Goal: Task Accomplishment & Management: Use online tool/utility

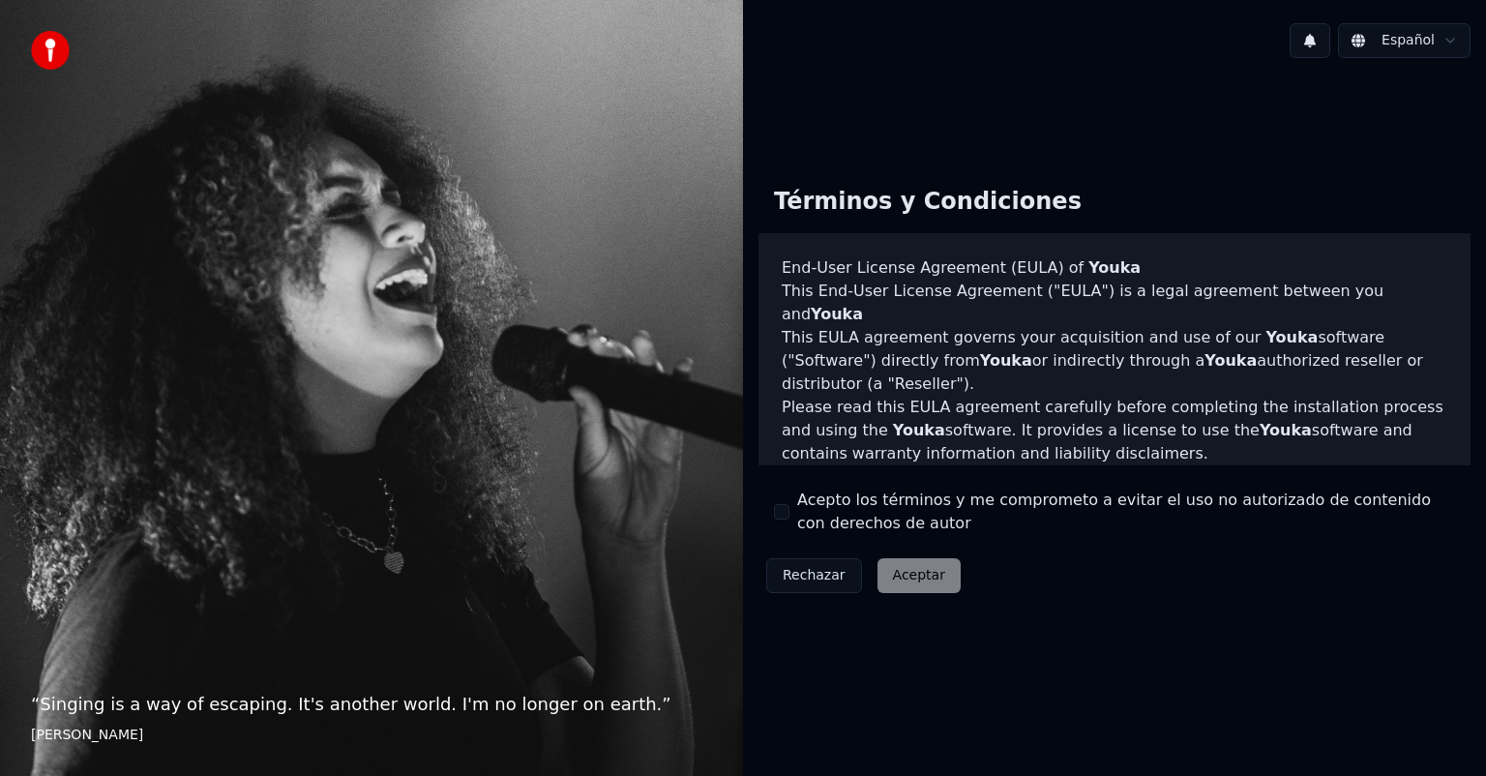
click at [810, 526] on label "Acepto los términos y me comprometo a evitar el uso no autorizado de contenido …" at bounding box center [1126, 512] width 658 height 46
click at [796, 503] on div "Acepto los términos y me comprometo a evitar el uso no autorizado de contenido …" at bounding box center [1114, 512] width 681 height 46
click at [765, 501] on div "Términos y Condiciones End-User License Agreement (EULA) of Youka This End-User…" at bounding box center [1115, 386] width 712 height 431
click at [794, 511] on div "Acepto los términos y me comprometo a evitar el uso no autorizado de contenido …" at bounding box center [1114, 512] width 681 height 46
click at [790, 512] on div "Acepto los términos y me comprometo a evitar el uso no autorizado de contenido …" at bounding box center [1114, 512] width 681 height 46
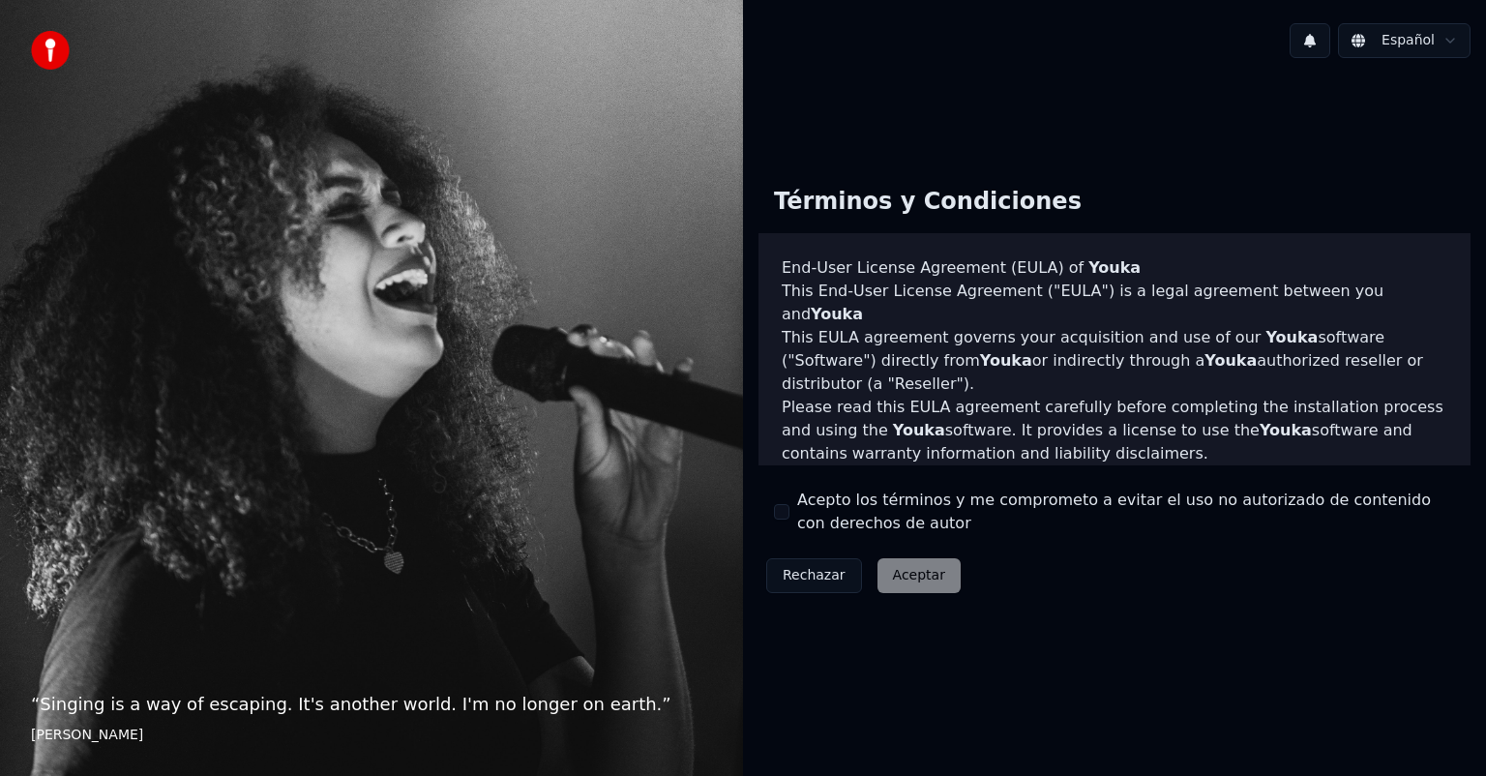
click at [782, 510] on button "Acepto los términos y me comprometo a evitar el uso no autorizado de contenido …" at bounding box center [781, 511] width 15 height 15
click at [878, 569] on button "Aceptar" at bounding box center [919, 575] width 83 height 35
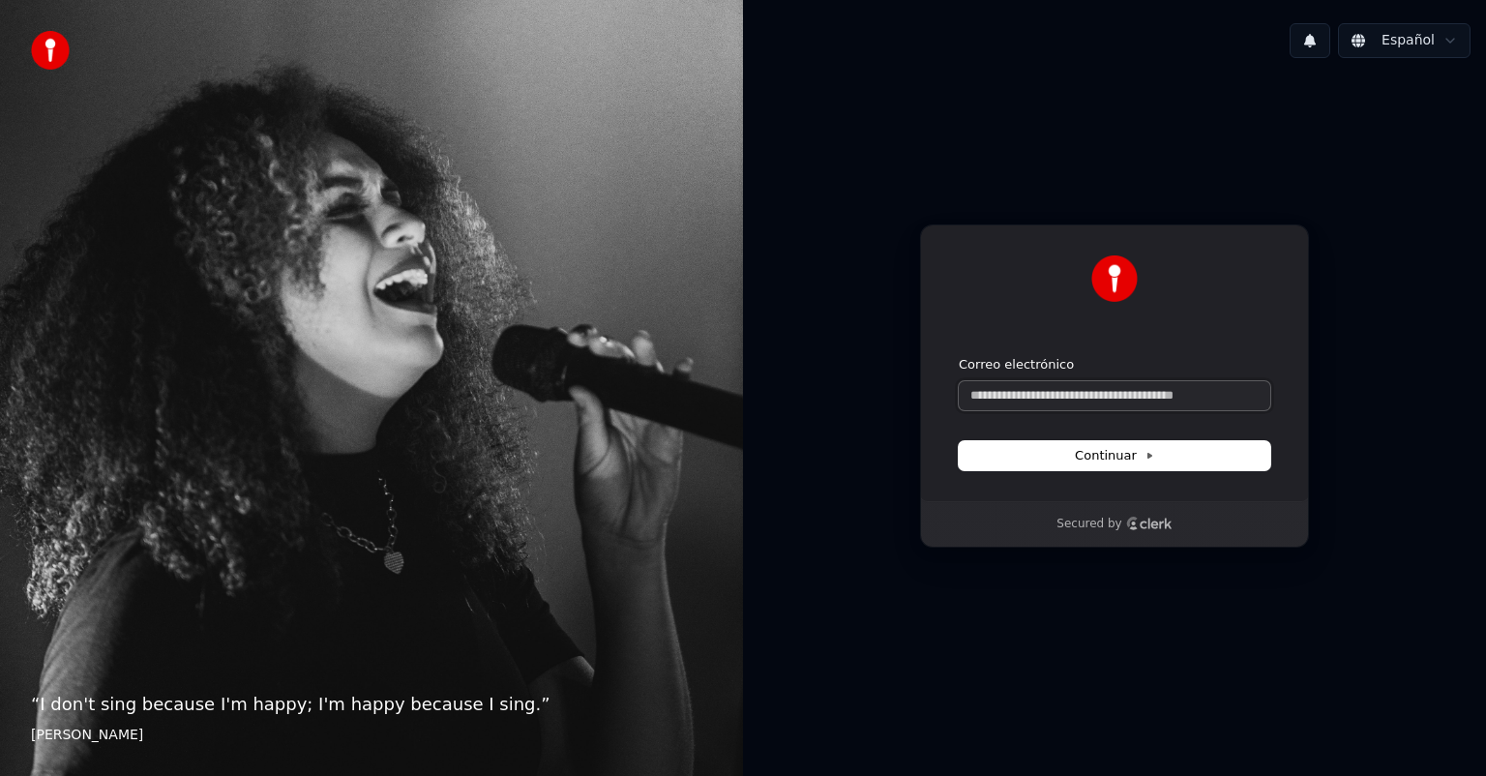
click at [1145, 398] on input "Correo electrónico" at bounding box center [1115, 395] width 312 height 29
click at [1124, 442] on button "Continuar" at bounding box center [1115, 455] width 312 height 29
click at [1116, 401] on input "Correo electrónico" at bounding box center [1115, 395] width 312 height 29
click at [1116, 400] on input "Correo electrónico" at bounding box center [1115, 395] width 312 height 29
click at [959, 356] on button "submit" at bounding box center [959, 356] width 0 height 0
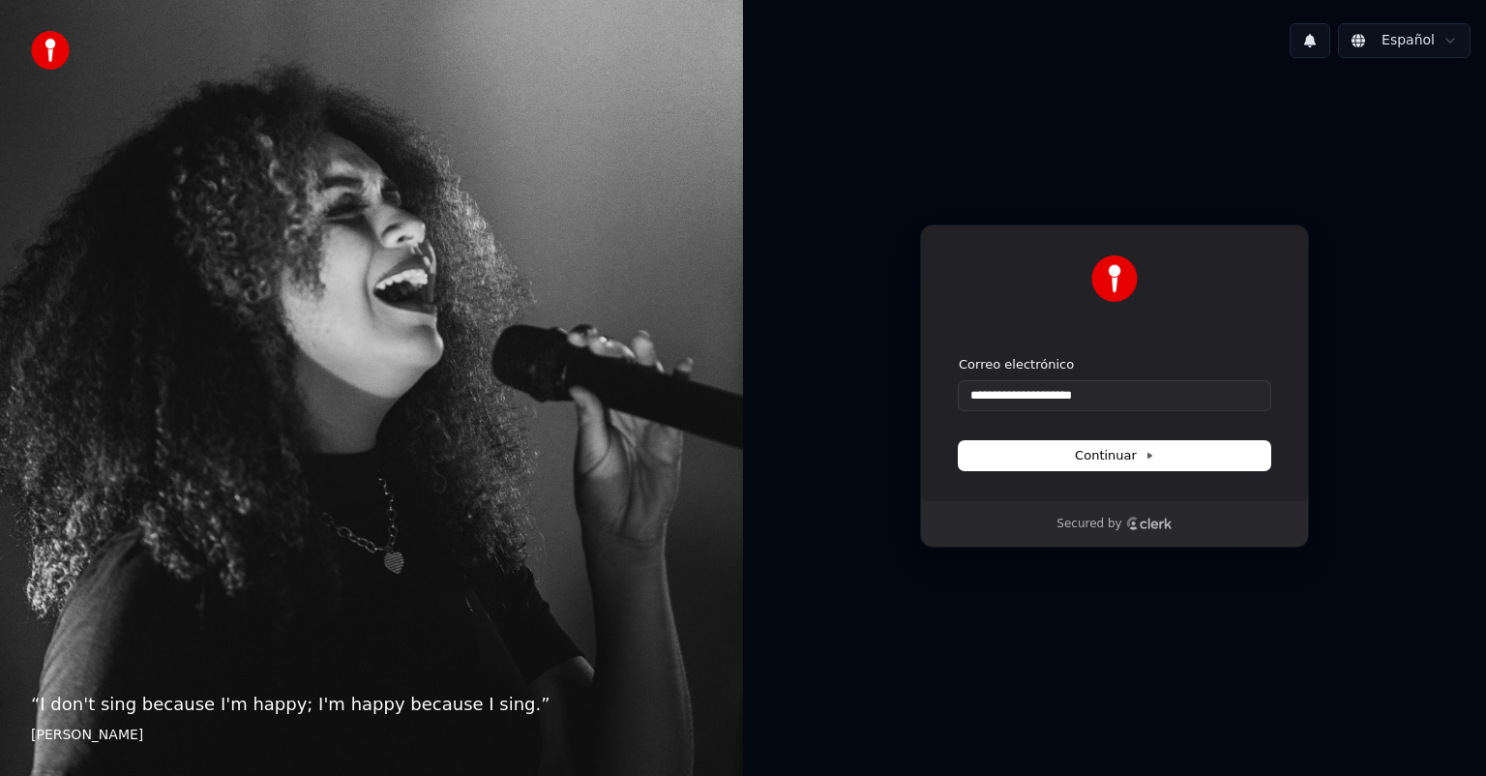
type input "**********"
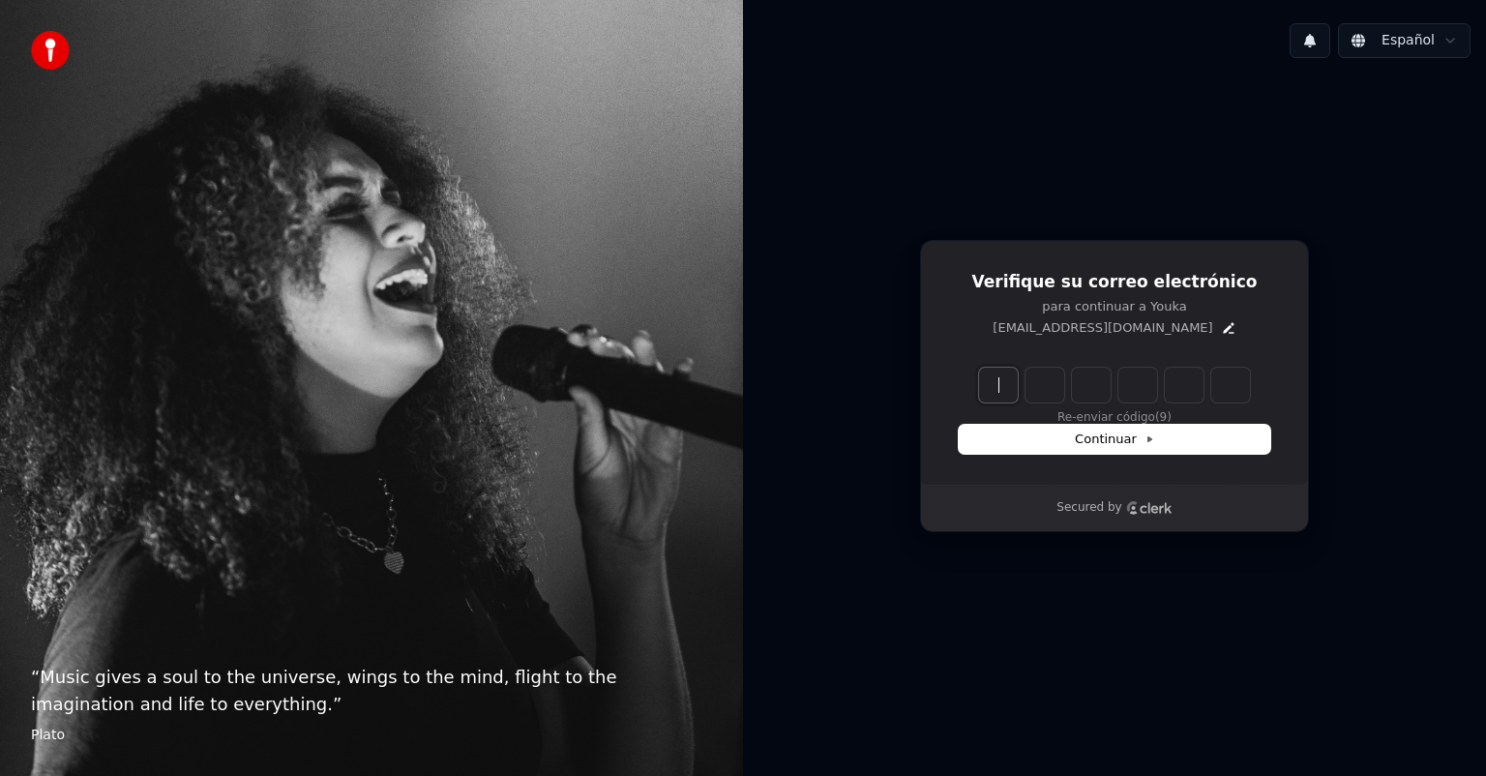
click at [1017, 395] on input "Enter verification code" at bounding box center [1134, 385] width 310 height 35
type input "******"
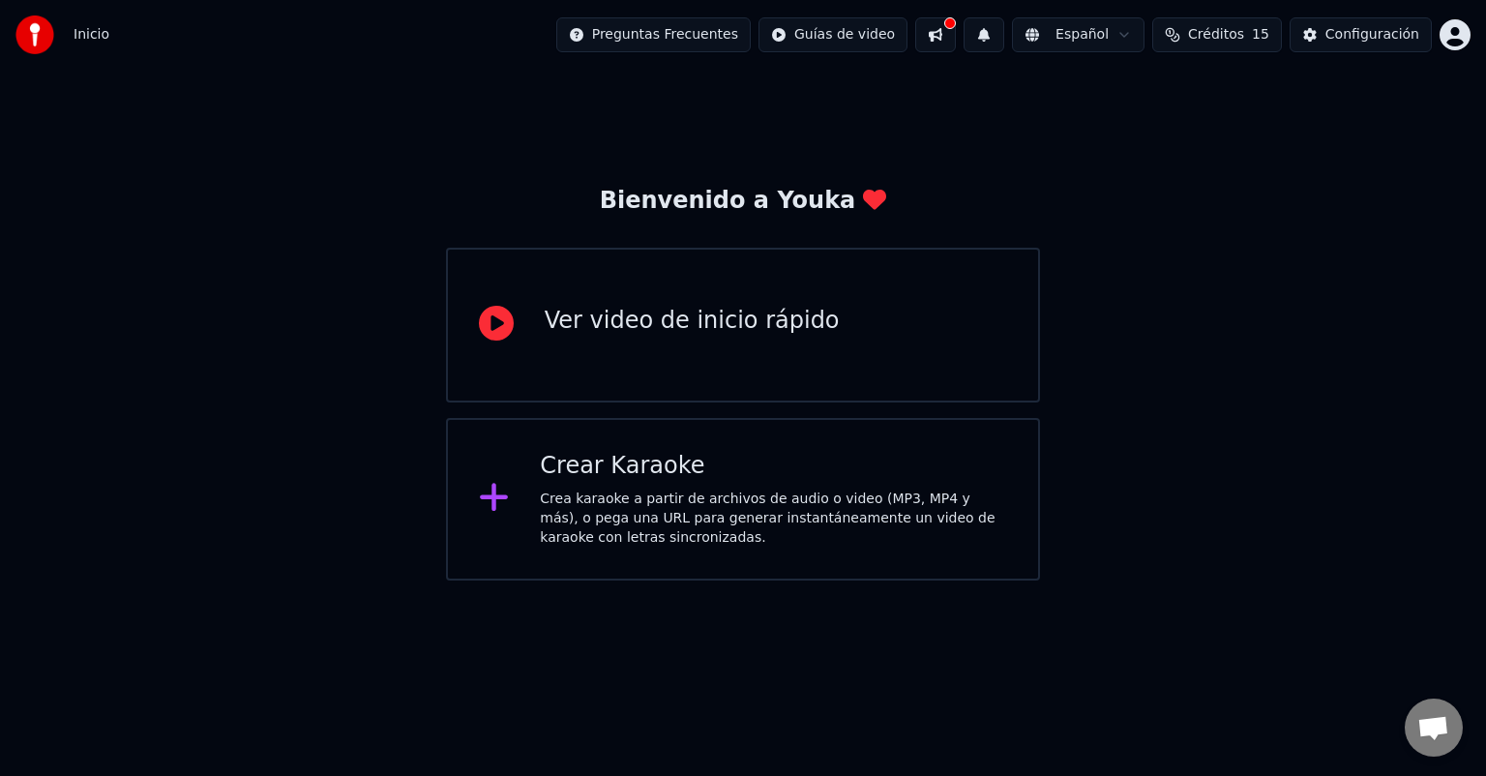
click at [712, 523] on div "Crea karaoke a partir de archivos de audio o video (MP3, MP4 y más), o pega una…" at bounding box center [773, 519] width 467 height 58
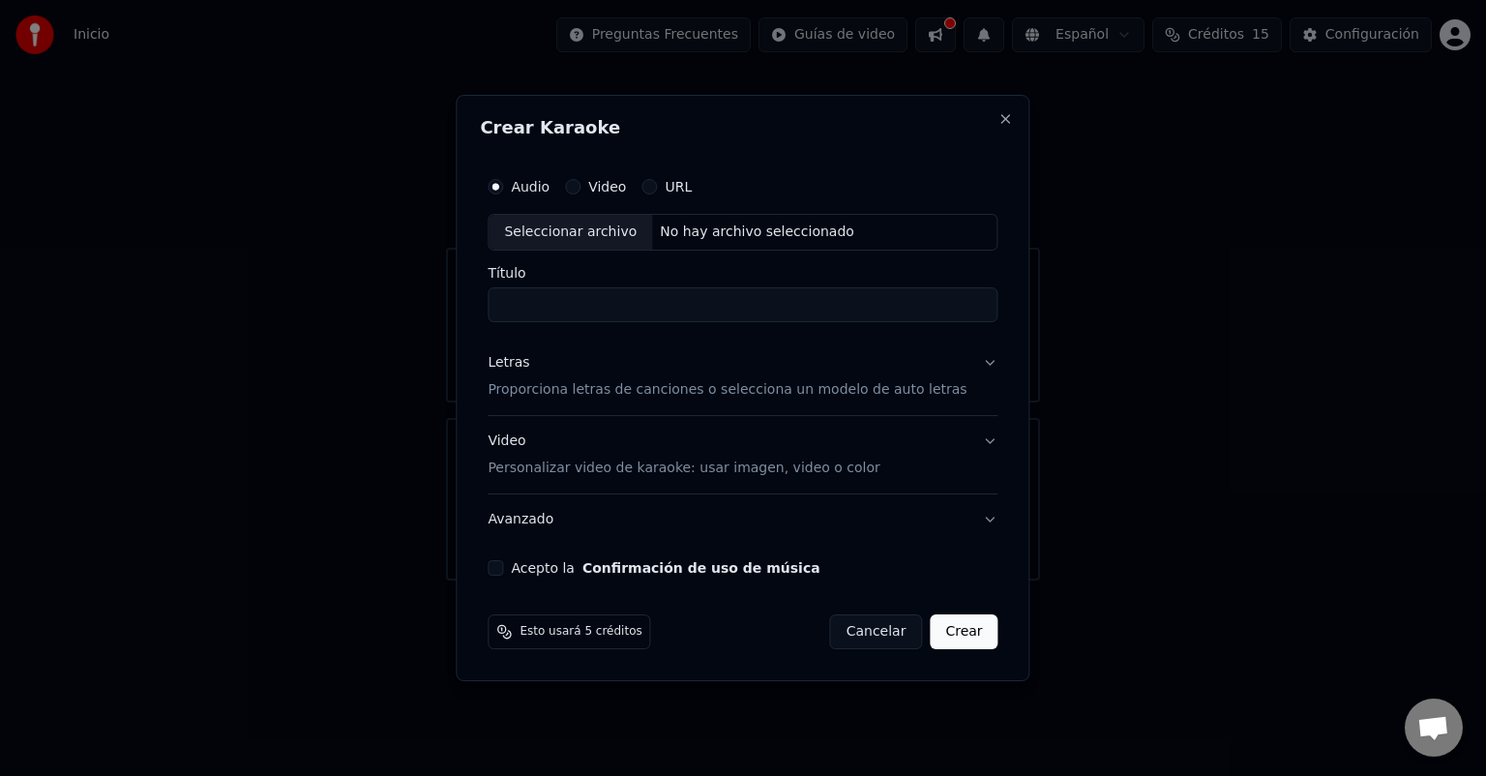
click at [626, 193] on label "Video" at bounding box center [607, 187] width 38 height 14
click at [581, 193] on button "Video" at bounding box center [572, 186] width 15 height 15
click at [550, 188] on label "Audio" at bounding box center [530, 187] width 39 height 14
click at [503, 188] on button "Audio" at bounding box center [495, 186] width 15 height 15
click at [579, 221] on div "Seleccionar archivo" at bounding box center [571, 232] width 164 height 35
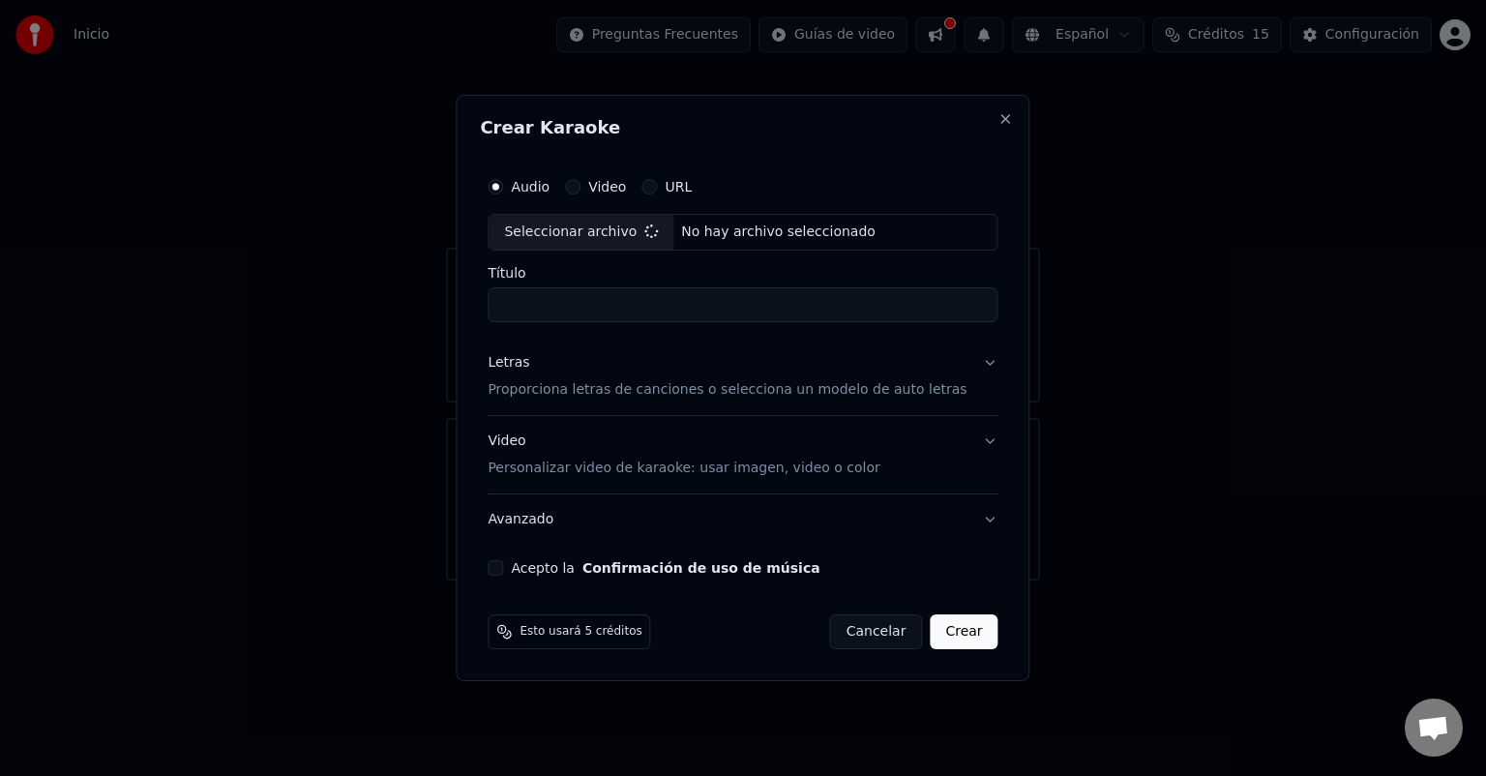
type input "**********"
click at [673, 397] on p "Proporciona letras de canciones o selecciona un modelo de auto letras" at bounding box center [727, 389] width 479 height 19
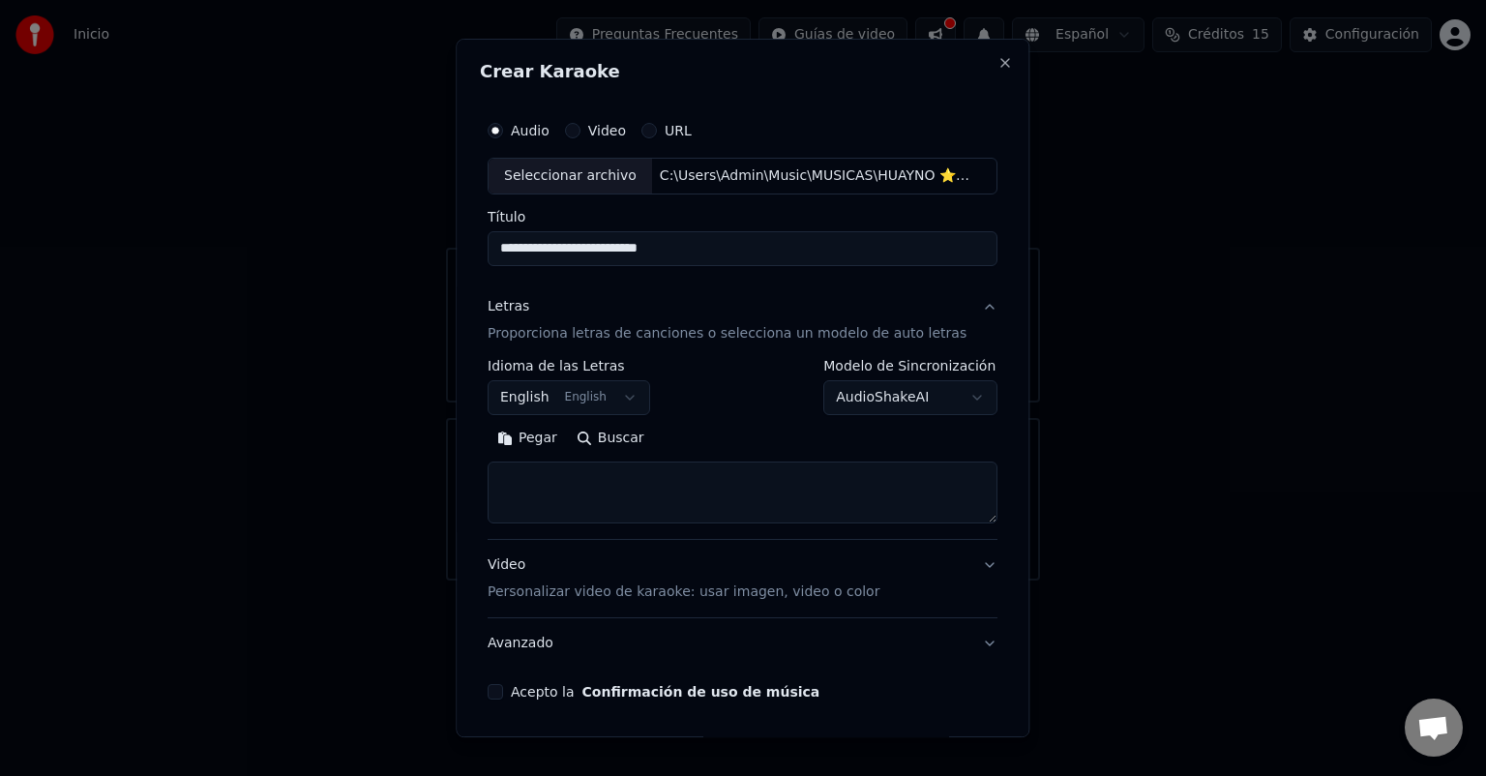
click at [655, 479] on textarea at bounding box center [743, 493] width 510 height 62
click at [600, 391] on button "English English" at bounding box center [569, 397] width 163 height 35
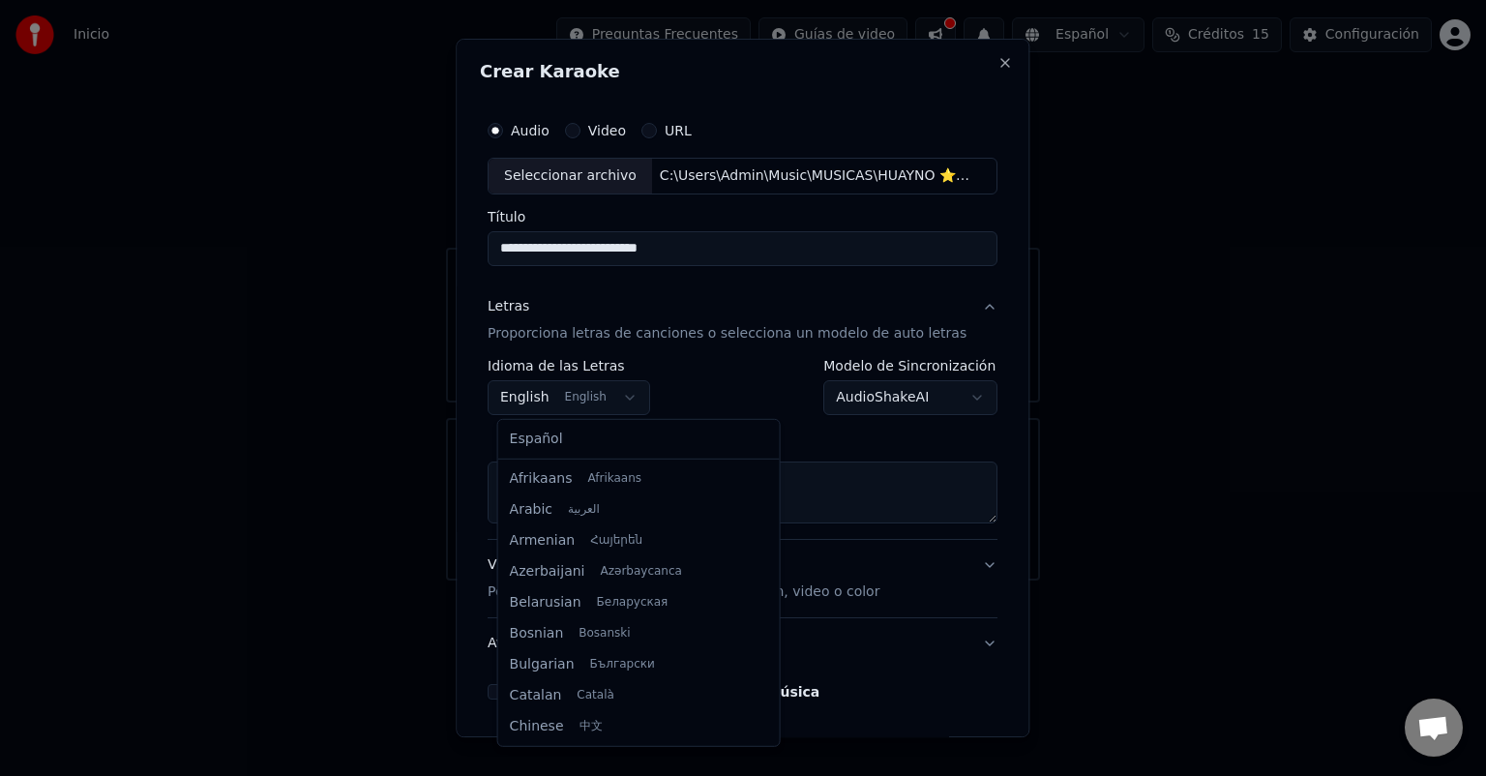
scroll to position [155, 0]
click at [618, 402] on body "**********" at bounding box center [743, 290] width 1486 height 581
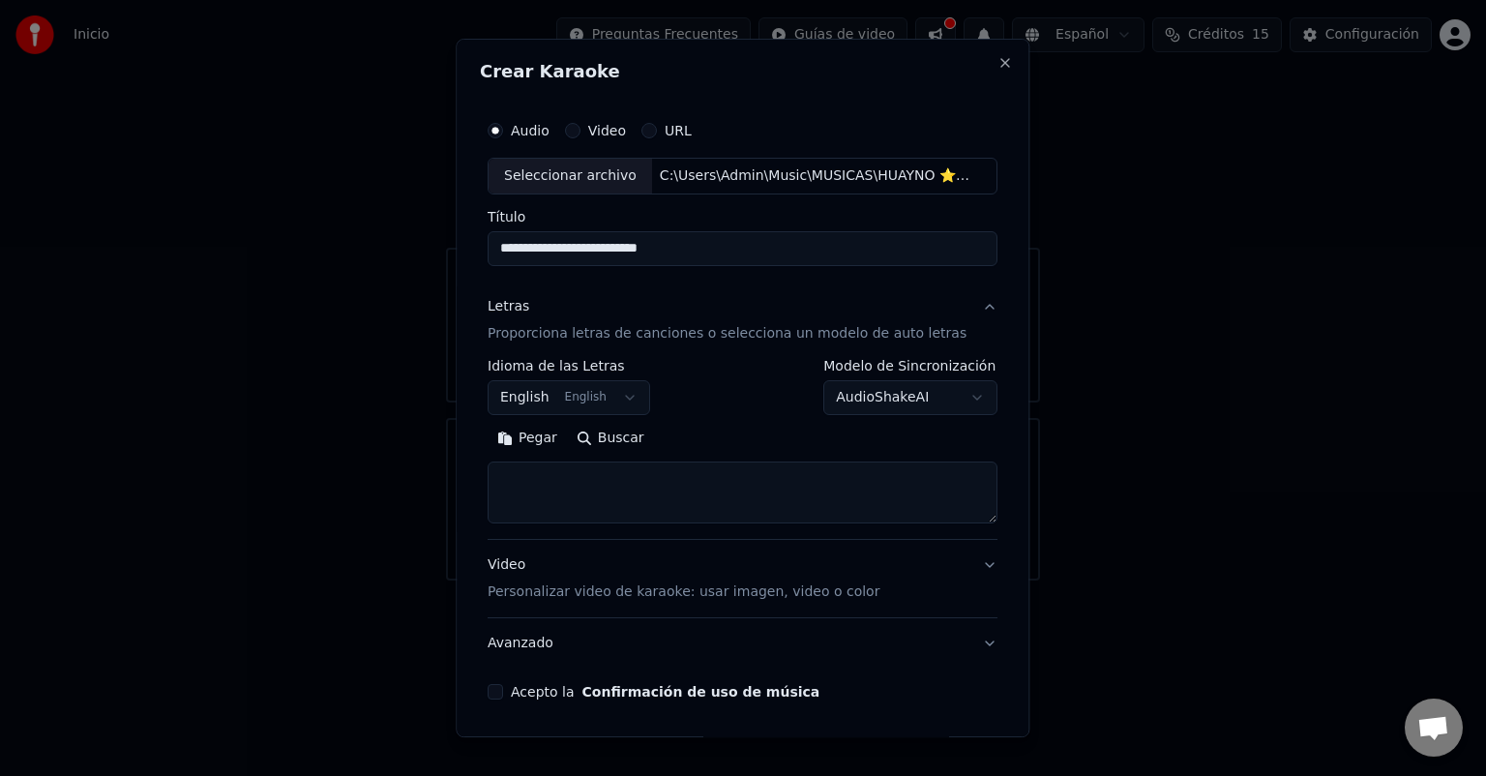
click at [619, 402] on body "**********" at bounding box center [743, 290] width 1486 height 581
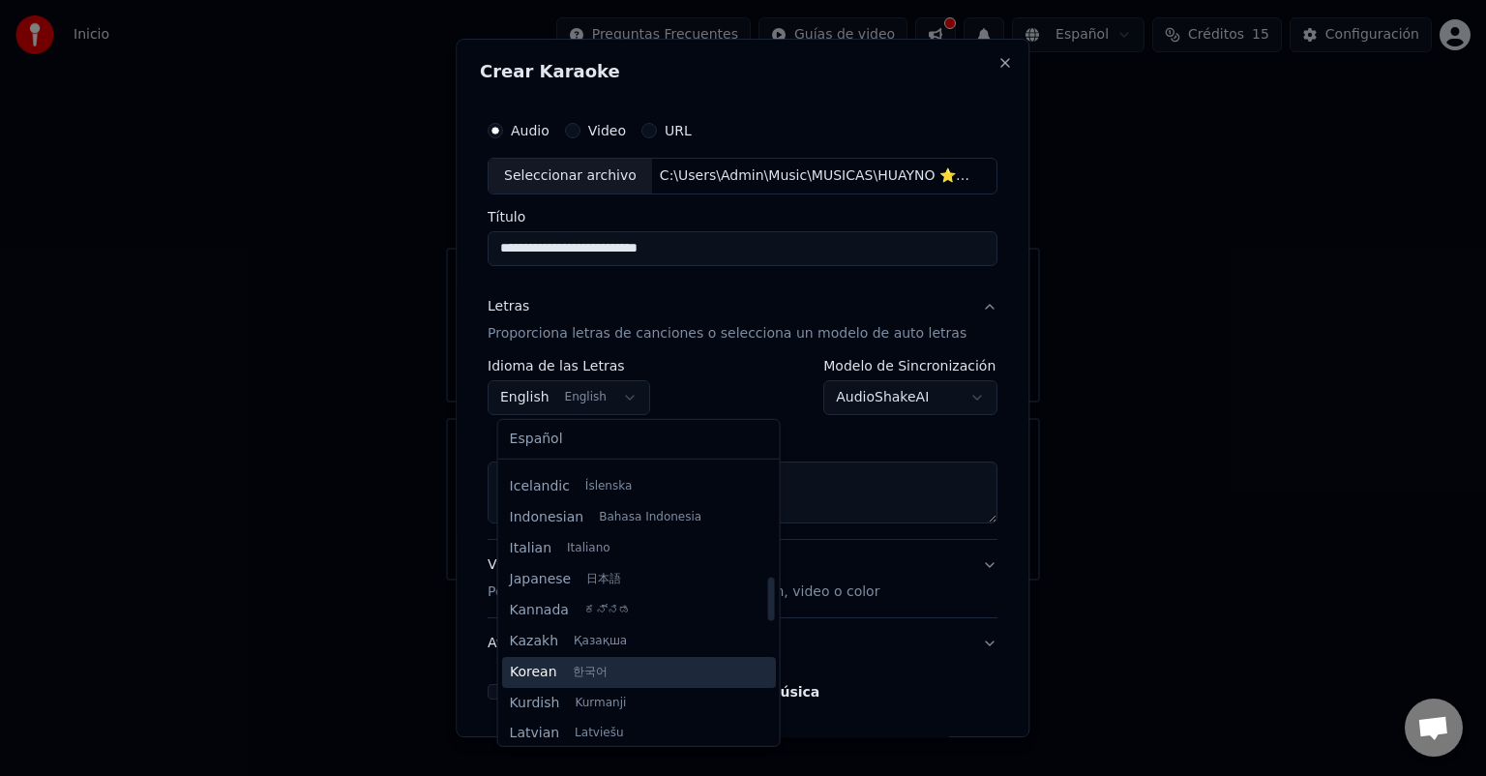
scroll to position [639, 0]
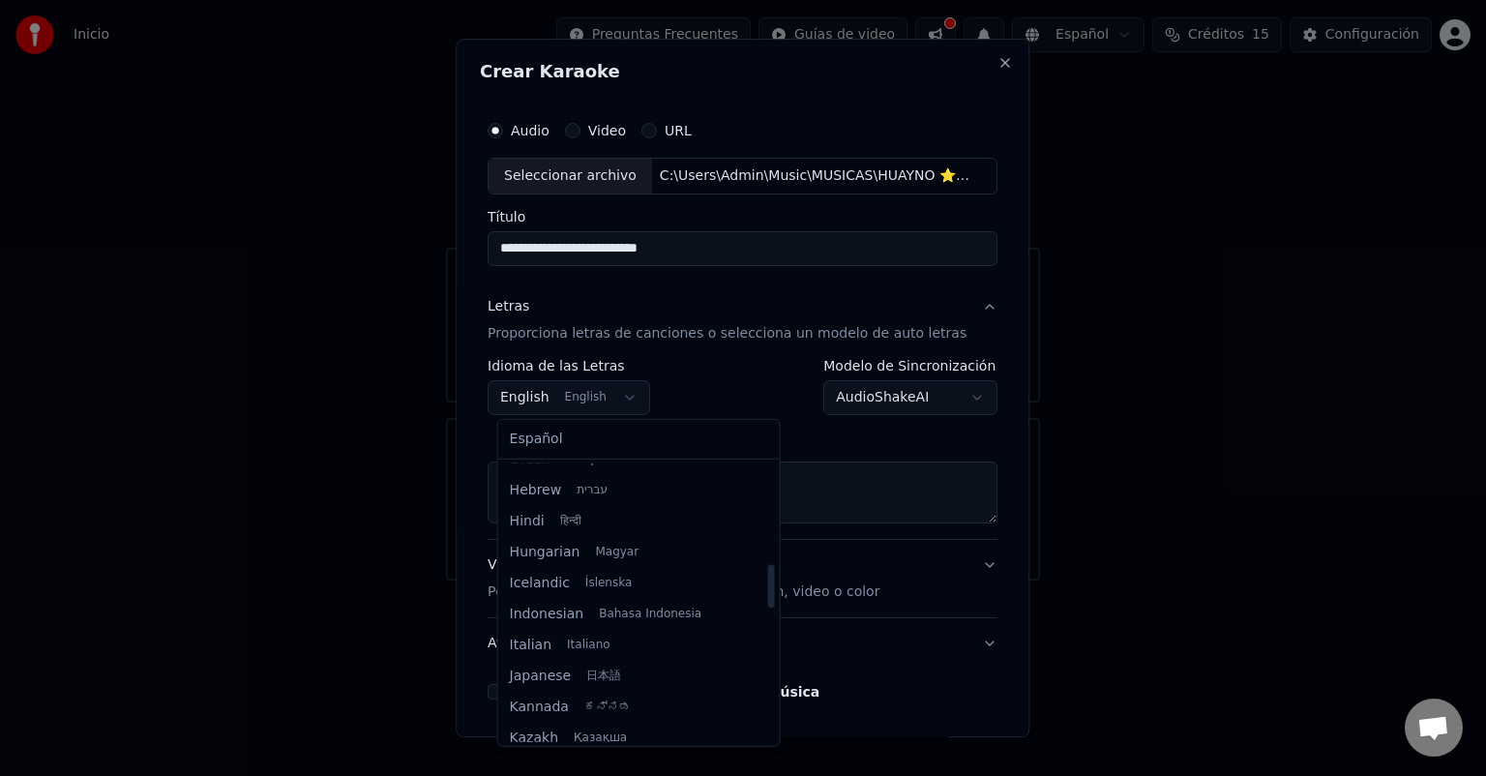
select select "**"
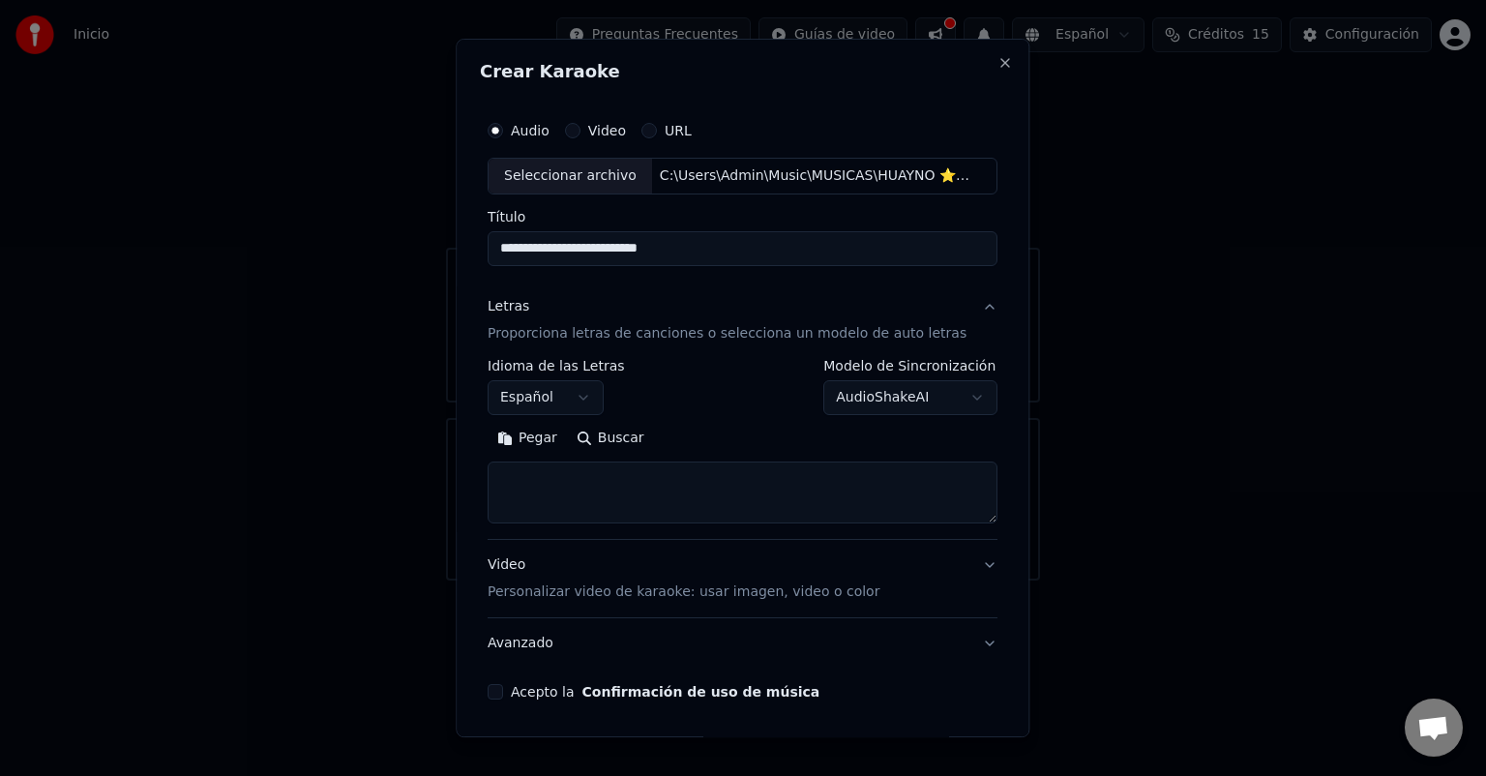
click at [843, 399] on body "**********" at bounding box center [743, 290] width 1486 height 581
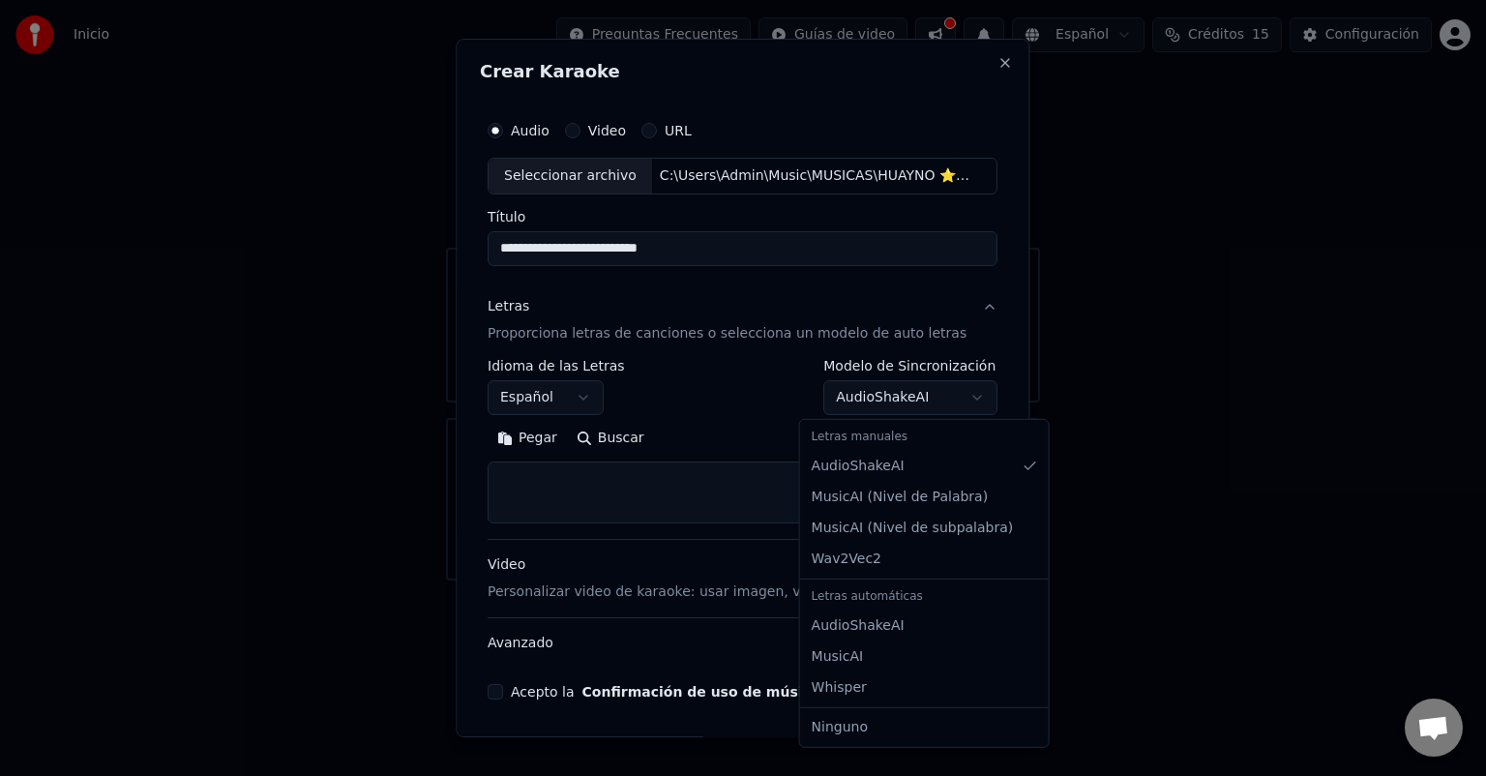
click at [706, 384] on body "**********" at bounding box center [743, 290] width 1486 height 581
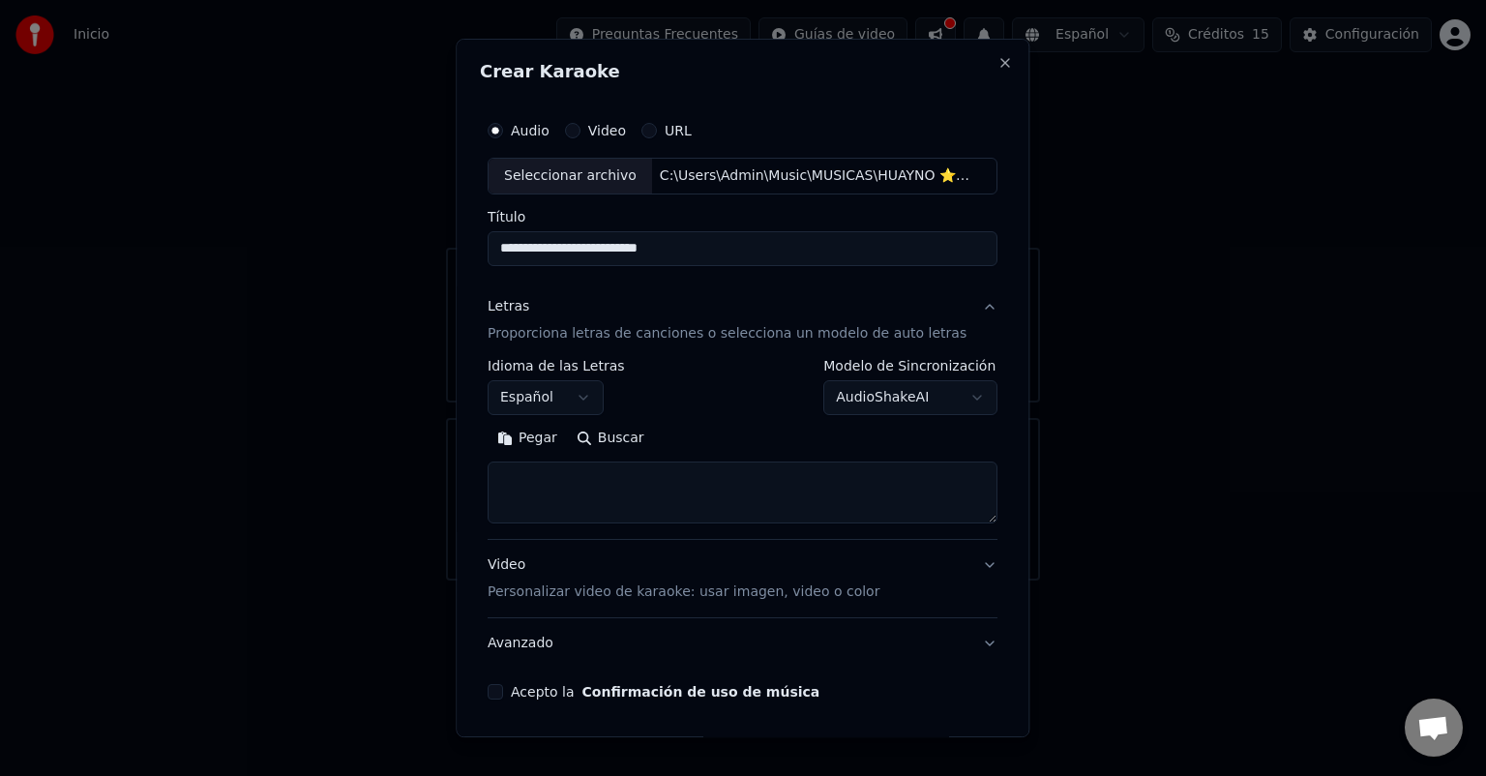
click at [619, 488] on textarea at bounding box center [743, 493] width 510 height 62
paste textarea "**********"
type textarea "**********"
click at [681, 599] on p "Personalizar video de karaoke: usar imagen, video o color" at bounding box center [684, 592] width 392 height 19
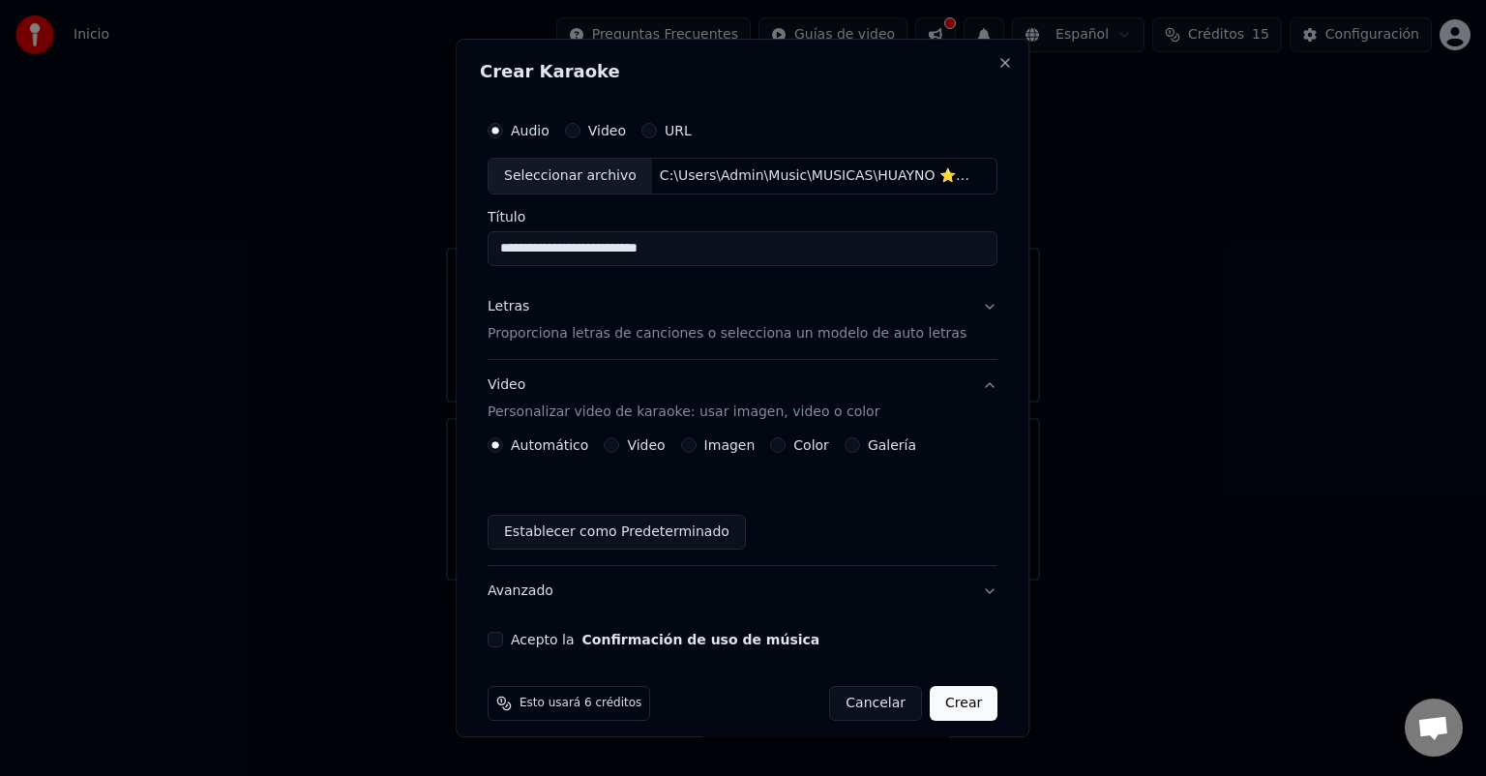
click at [802, 440] on label "Color" at bounding box center [812, 445] width 36 height 14
click at [787, 440] on button "Color" at bounding box center [778, 444] width 15 height 15
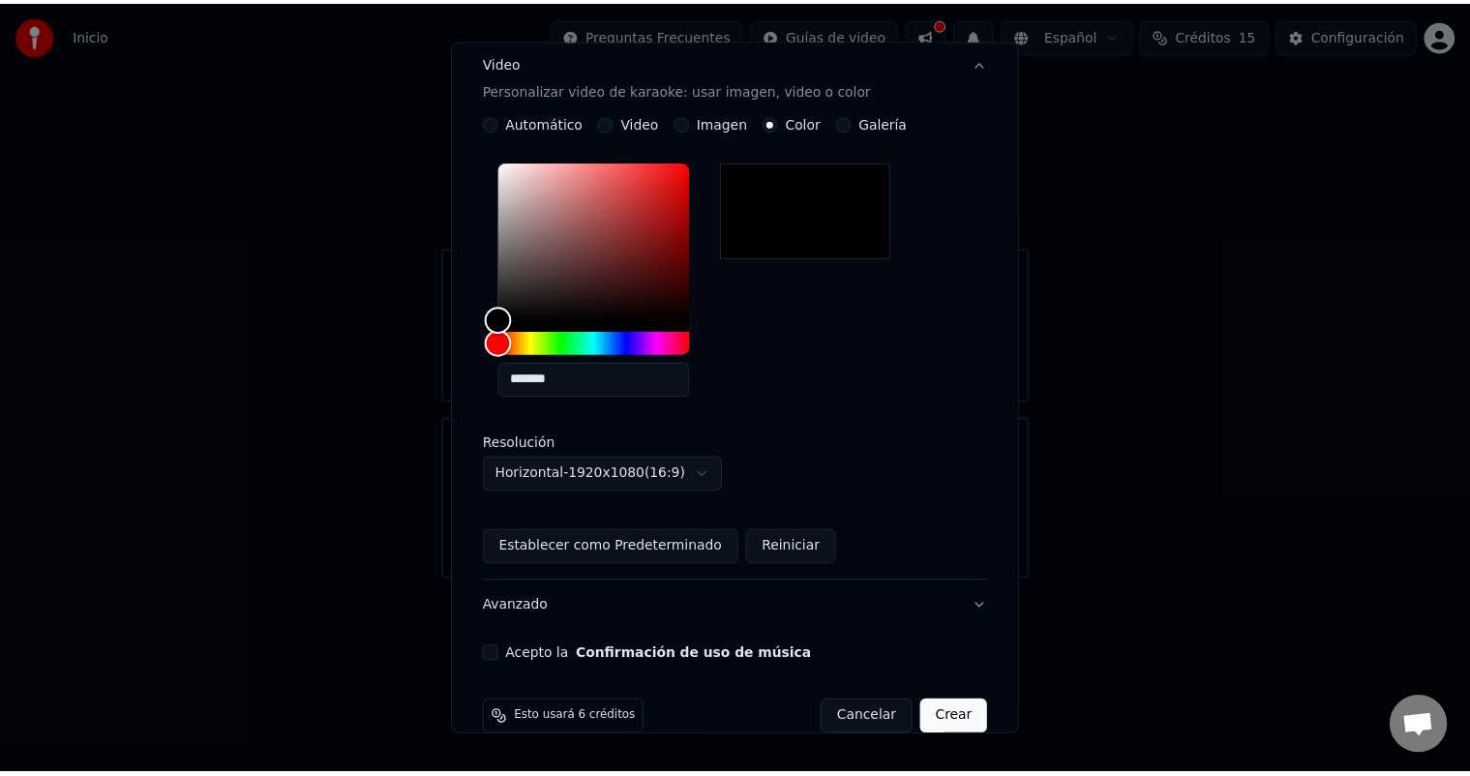
scroll to position [352, 0]
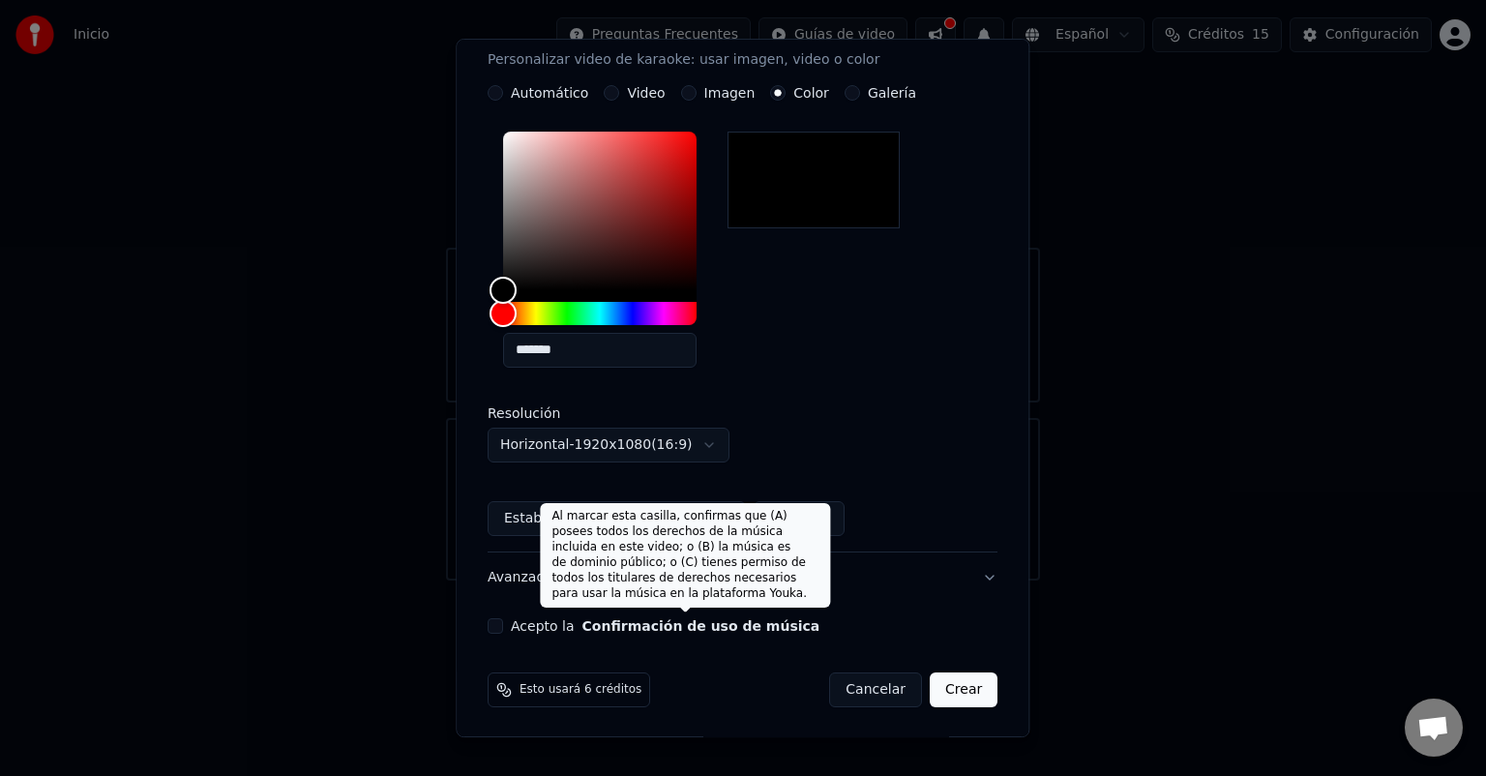
click at [689, 630] on button "Confirmación de uso de música" at bounding box center [702, 626] width 238 height 14
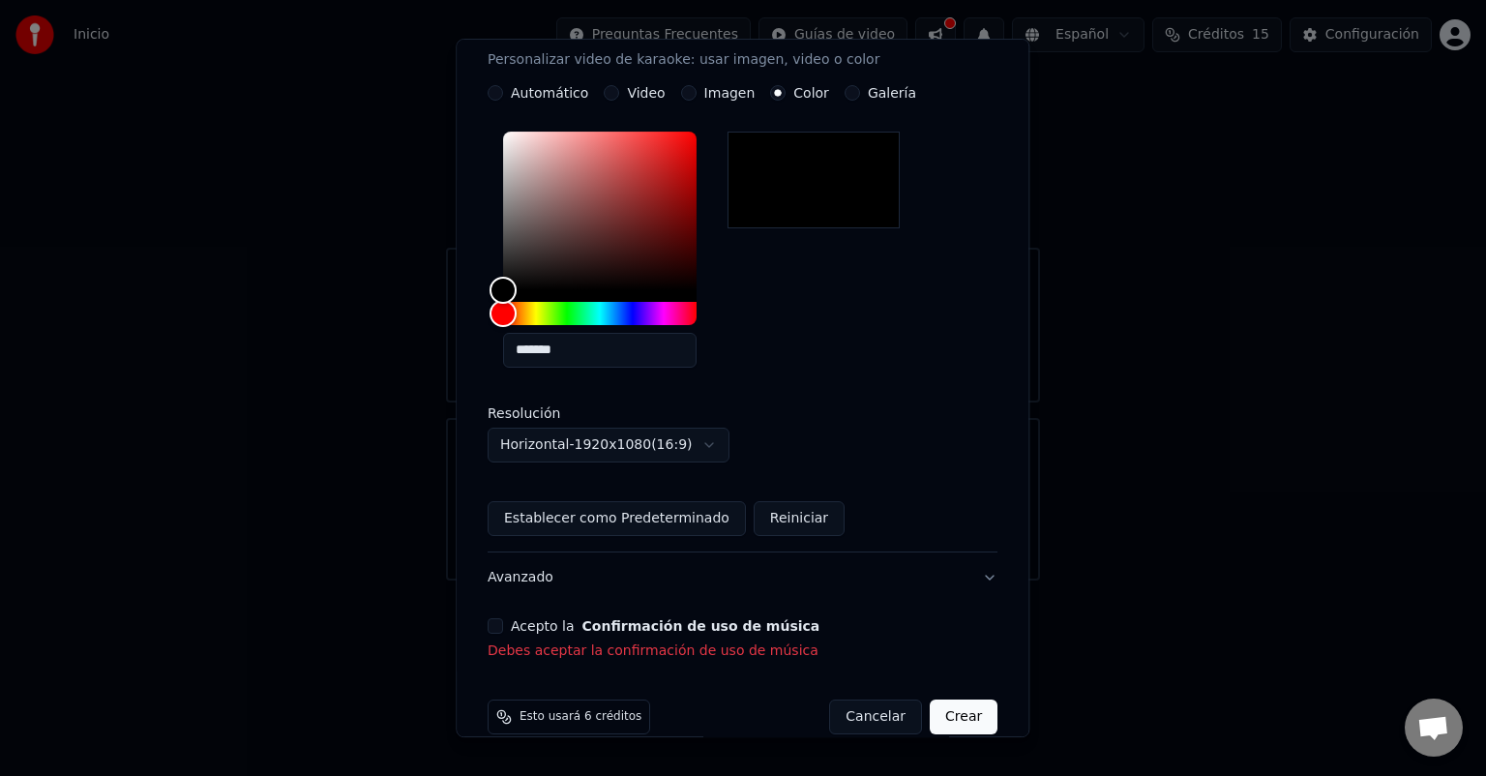
click at [503, 623] on button "Acepto la Confirmación de uso de música" at bounding box center [495, 625] width 15 height 15
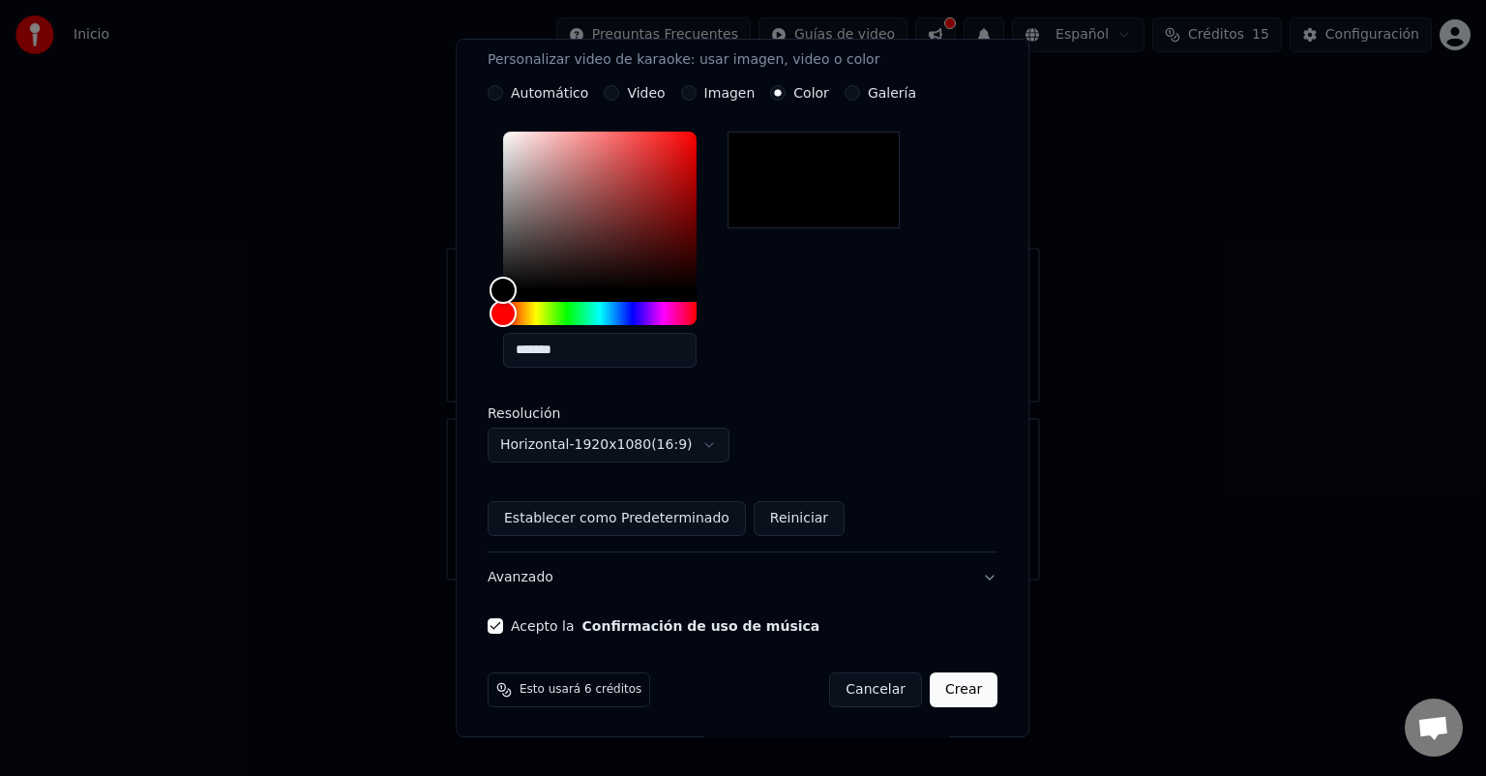
click at [949, 690] on button "Crear" at bounding box center [964, 689] width 68 height 35
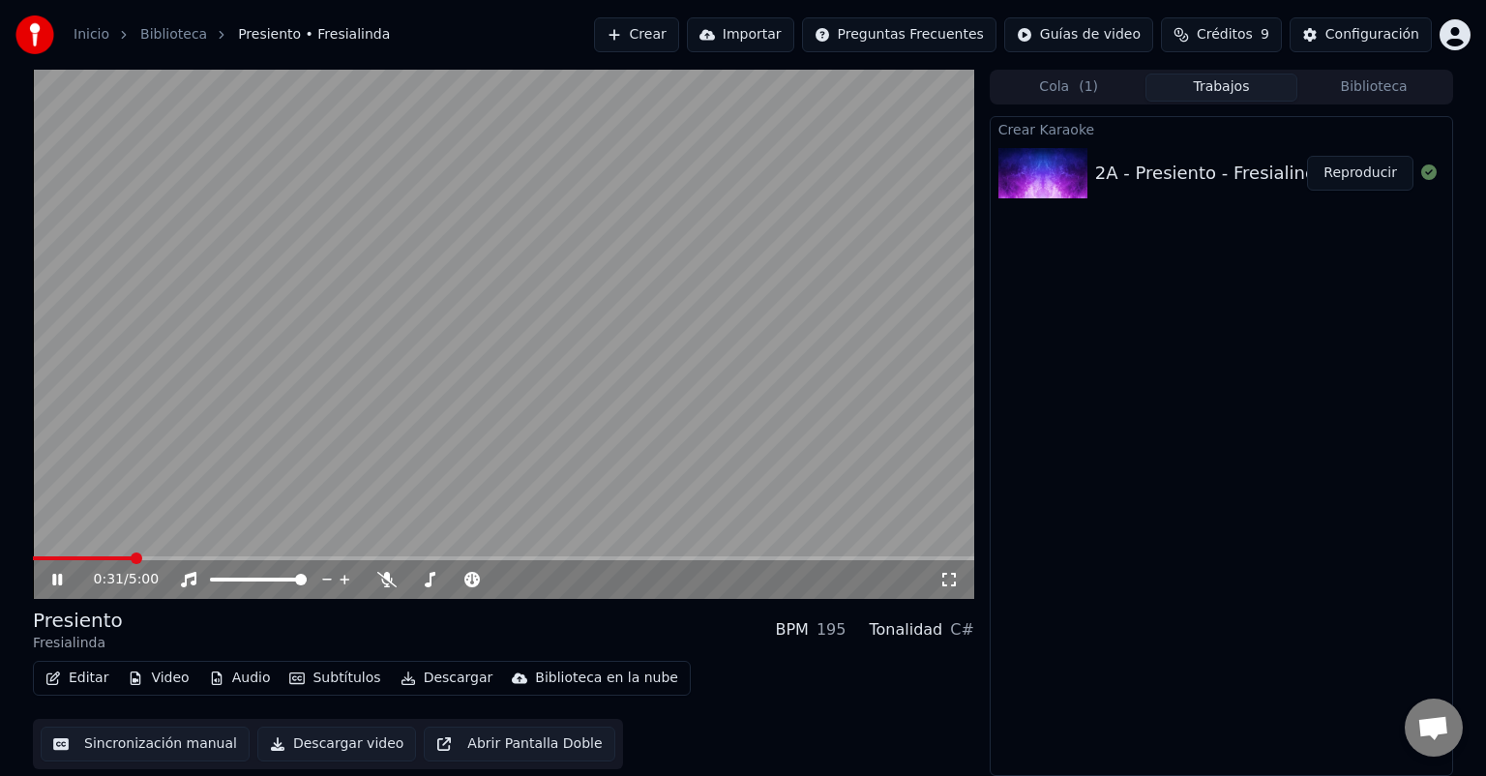
click at [325, 677] on button "Subtítulos" at bounding box center [335, 678] width 106 height 27
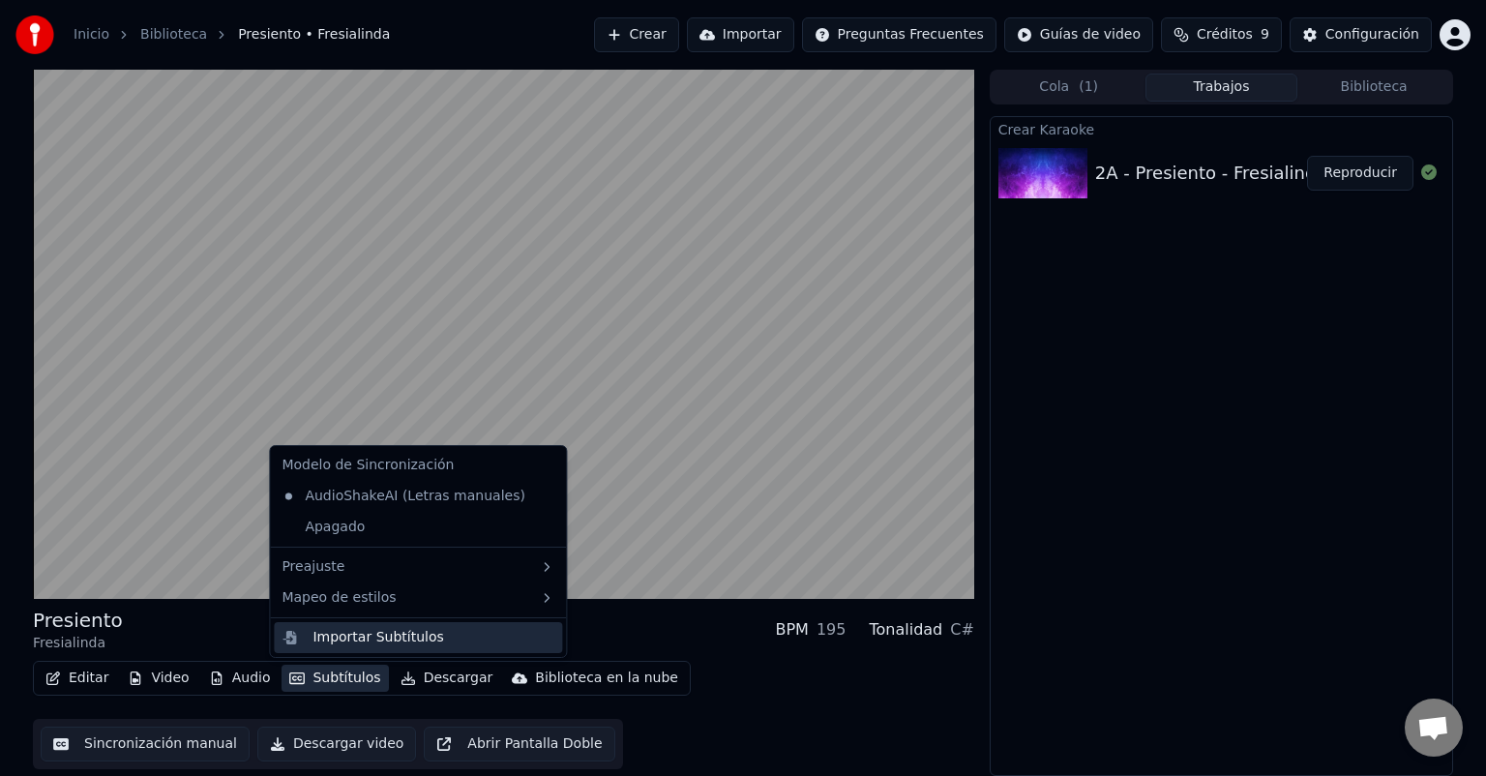
click at [444, 637] on div "Importar Subtítulos" at bounding box center [434, 637] width 242 height 19
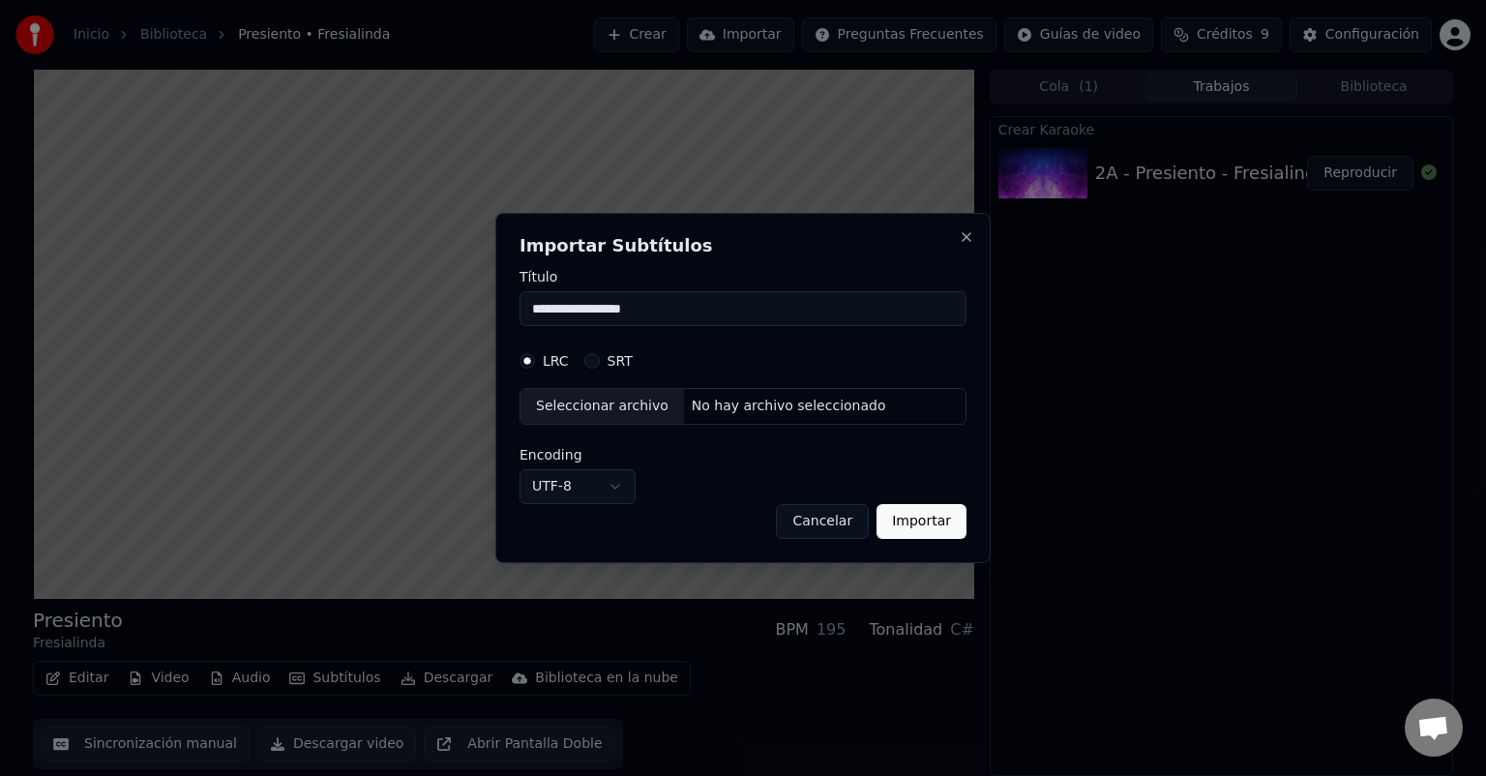
click at [981, 244] on div "**********" at bounding box center [742, 388] width 495 height 350
click at [967, 233] on button "Close" at bounding box center [966, 236] width 15 height 15
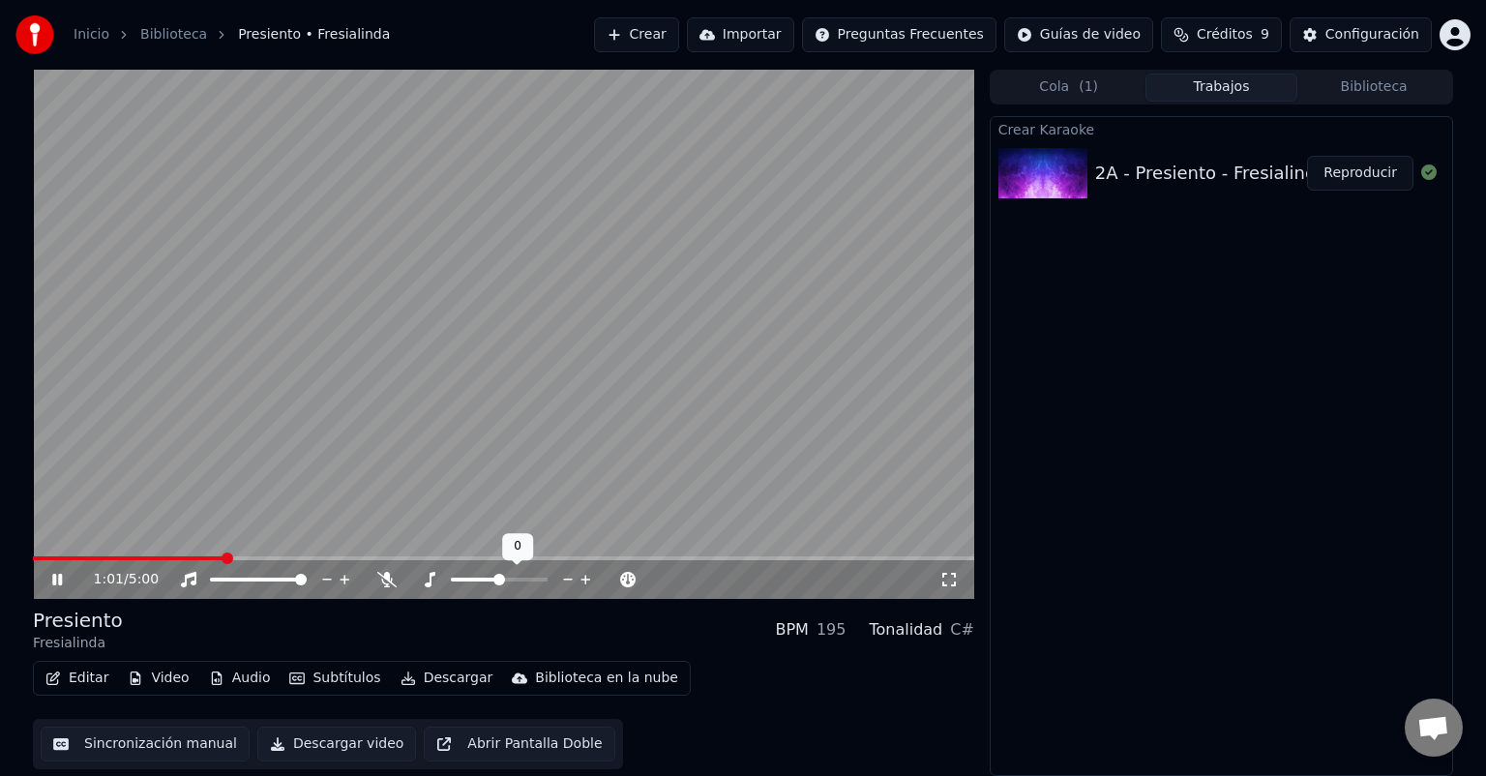
click at [582, 583] on icon at bounding box center [586, 579] width 18 height 19
click at [174, 759] on button "Sincronización manual" at bounding box center [145, 744] width 209 height 35
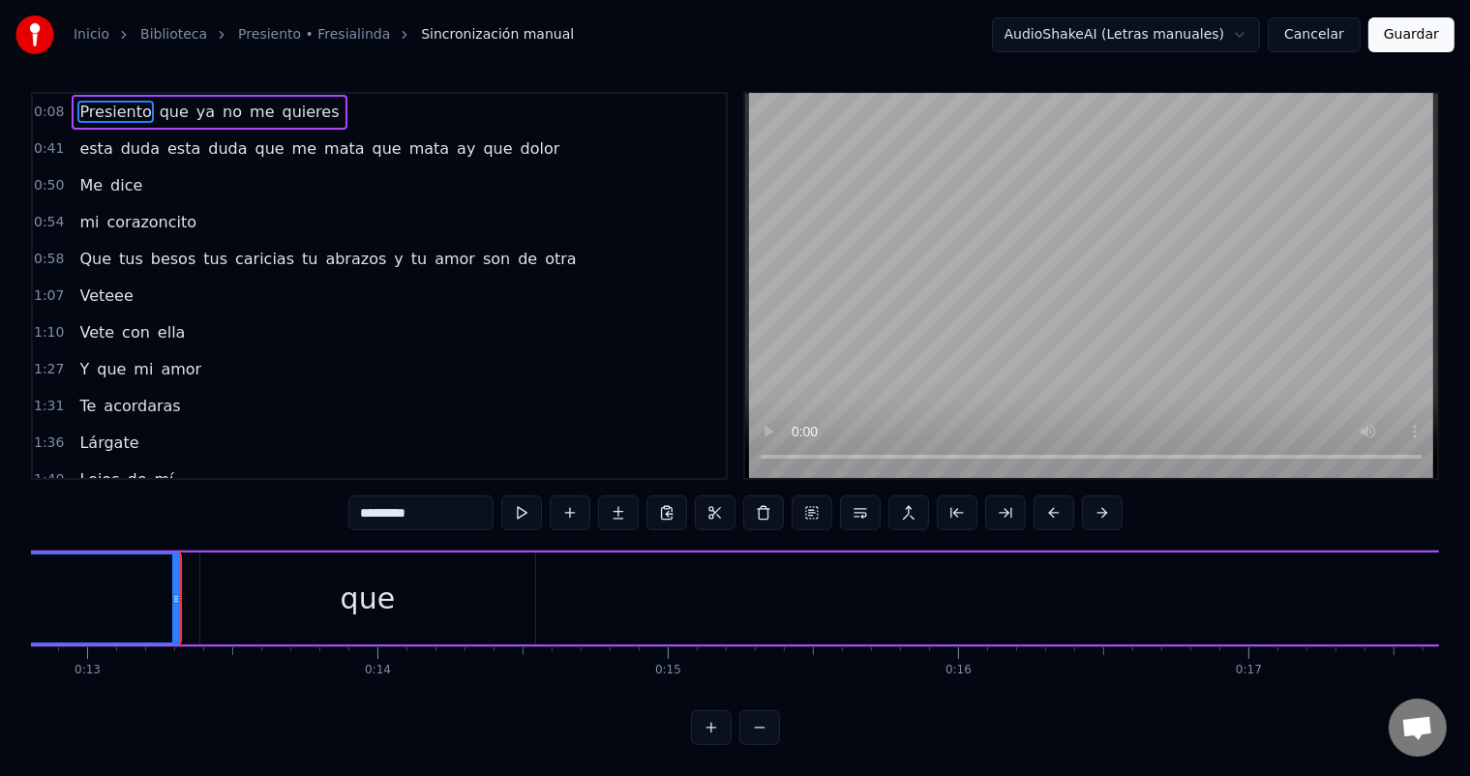
scroll to position [0, 3769]
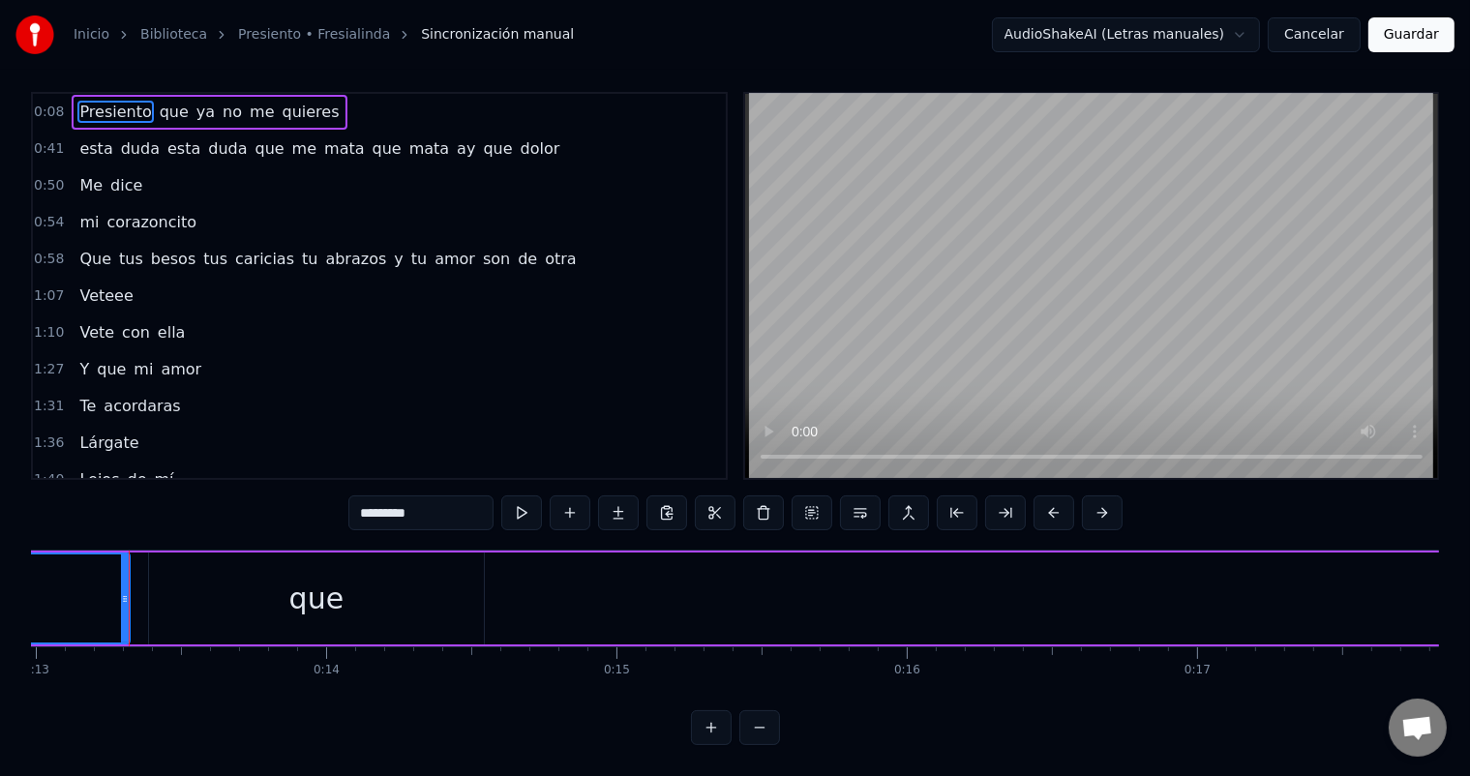
click at [742, 728] on button at bounding box center [759, 727] width 41 height 35
click at [758, 732] on button at bounding box center [759, 727] width 41 height 35
click at [758, 732] on div at bounding box center [735, 727] width 89 height 35
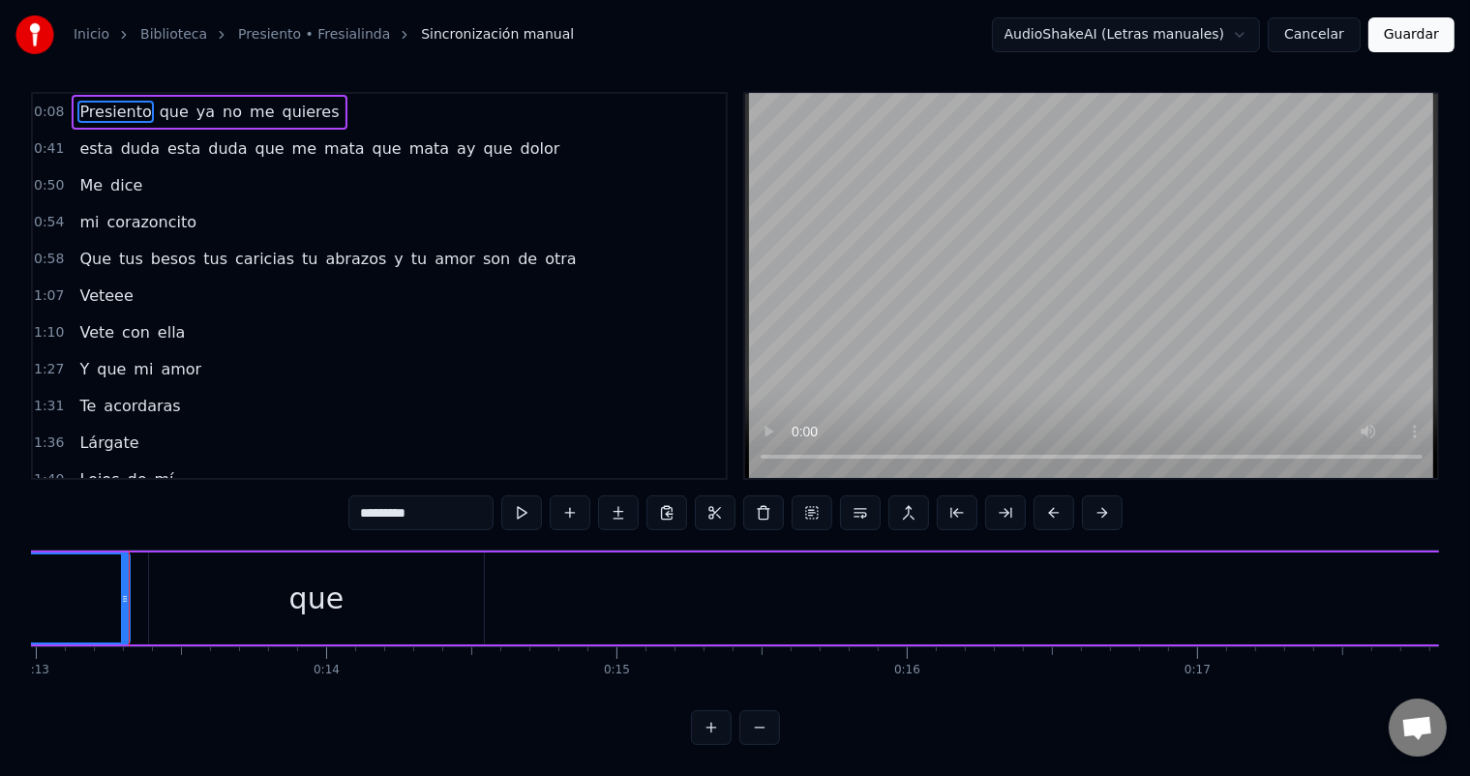
click at [758, 732] on div at bounding box center [735, 727] width 89 height 35
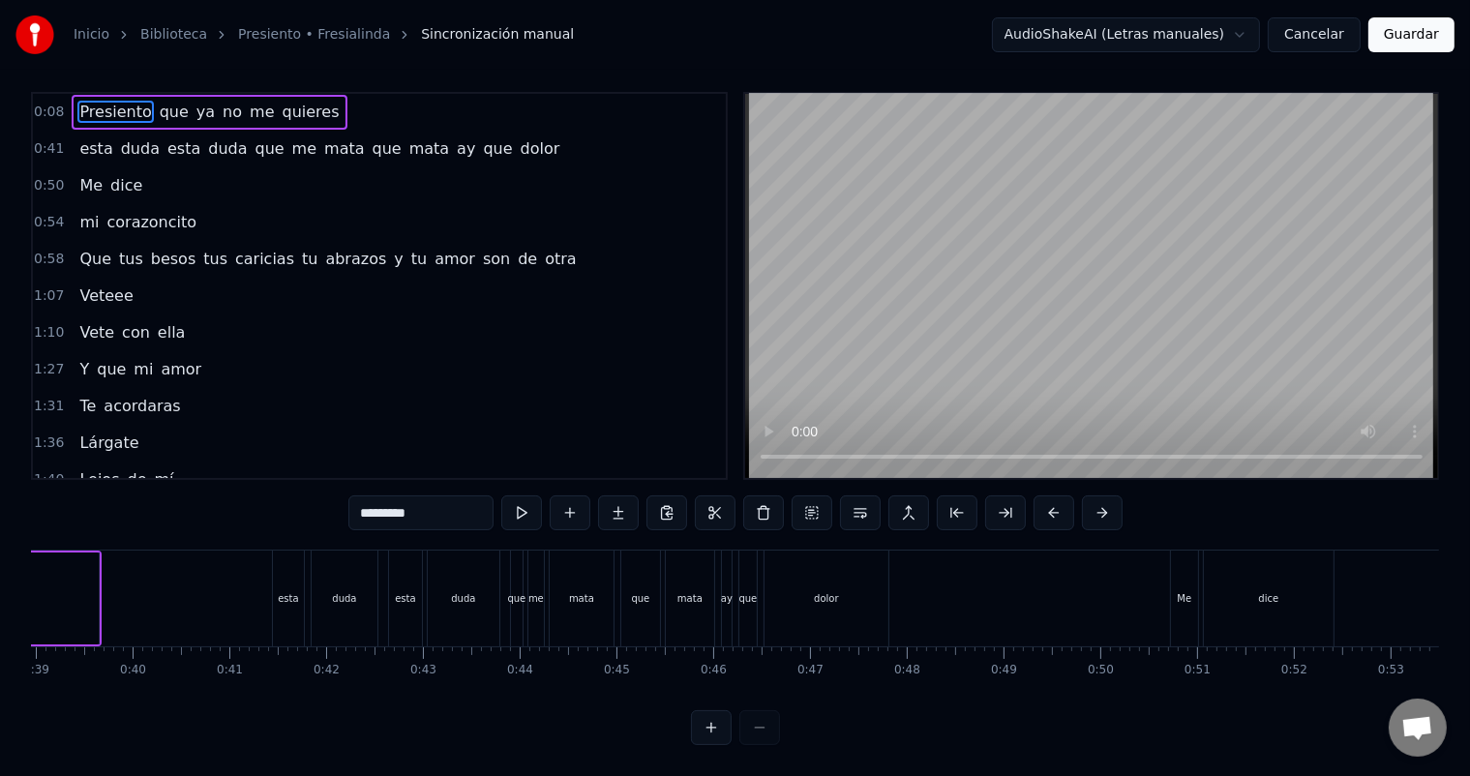
click at [758, 732] on div at bounding box center [735, 727] width 89 height 35
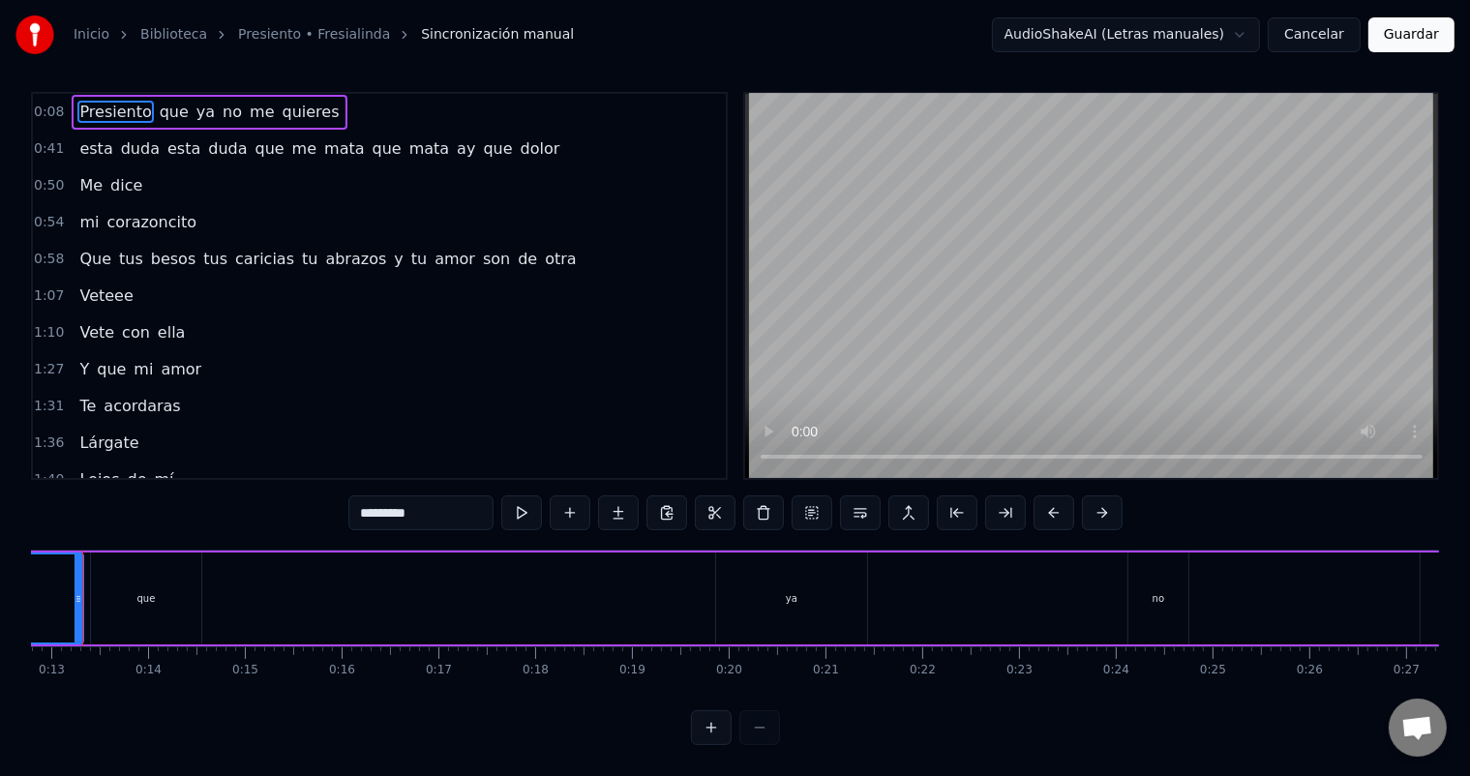
scroll to position [0, 1191]
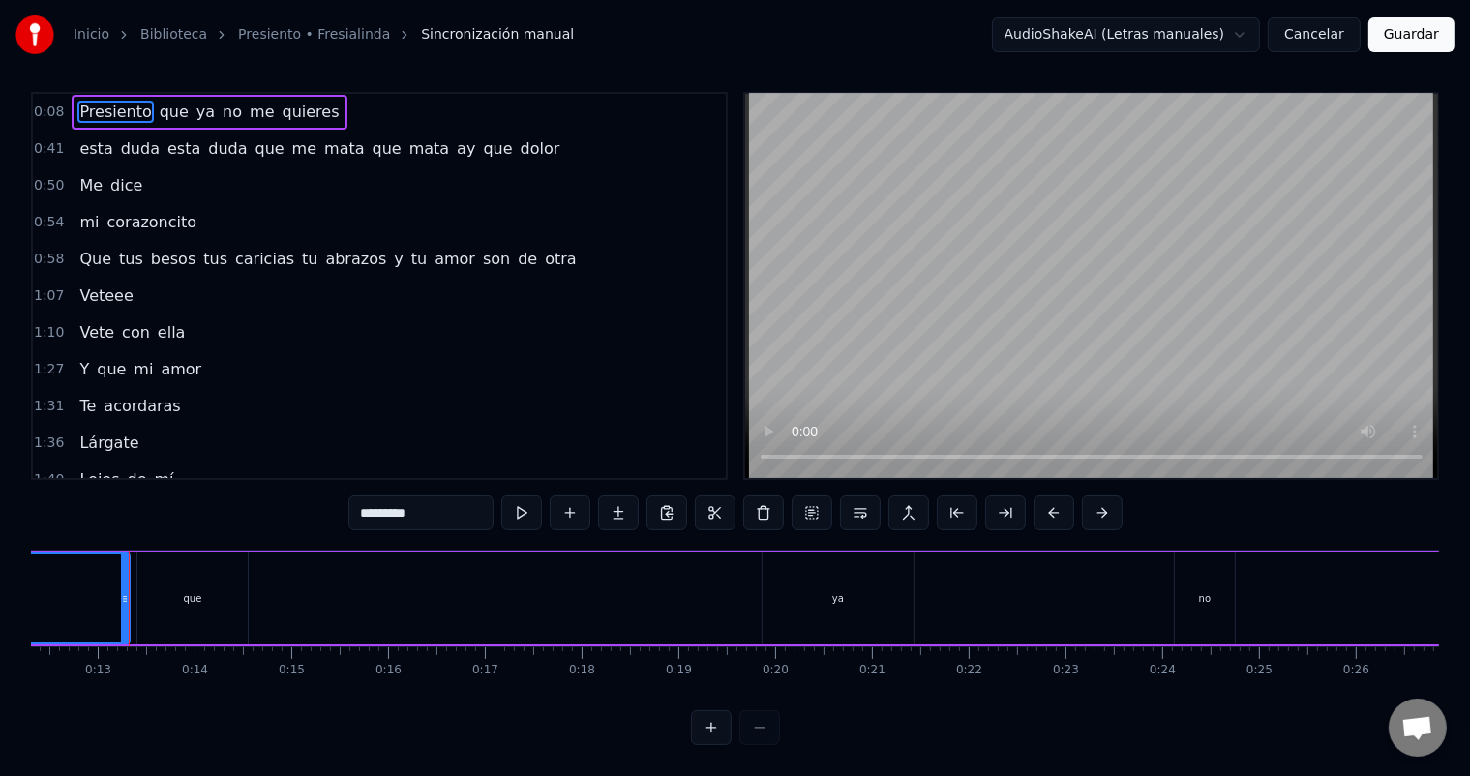
drag, startPoint x: 504, startPoint y: 639, endPoint x: 979, endPoint y: 617, distance: 475.6
click at [979, 618] on div "Presiento que ya no me quieres esta duda esta duda que me mata que mata ay que …" at bounding box center [735, 622] width 1408 height 145
drag, startPoint x: 305, startPoint y: 569, endPoint x: 664, endPoint y: 583, distance: 359.2
click at [664, 583] on div "Presiento que ya no me quieres" at bounding box center [1191, 599] width 2976 height 96
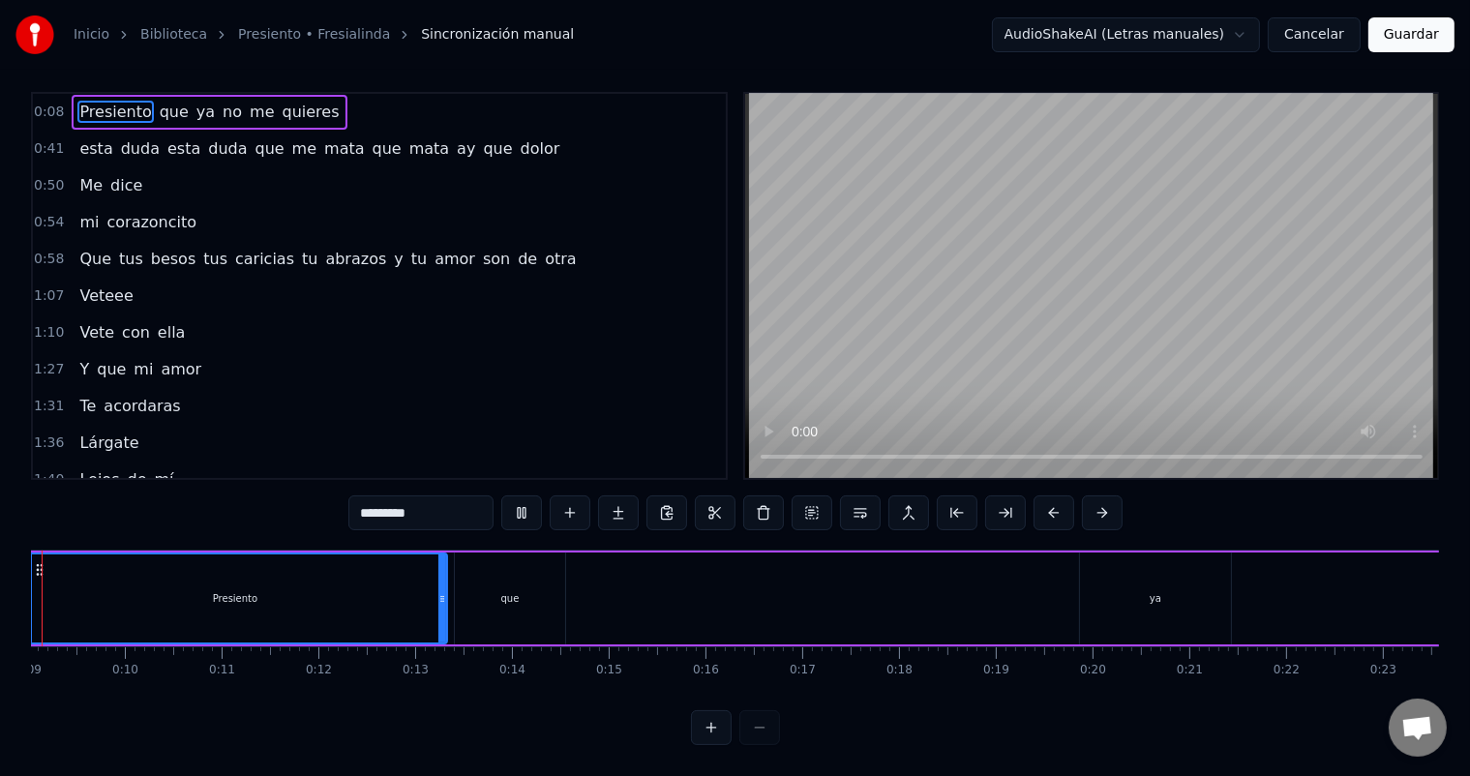
scroll to position [0, 786]
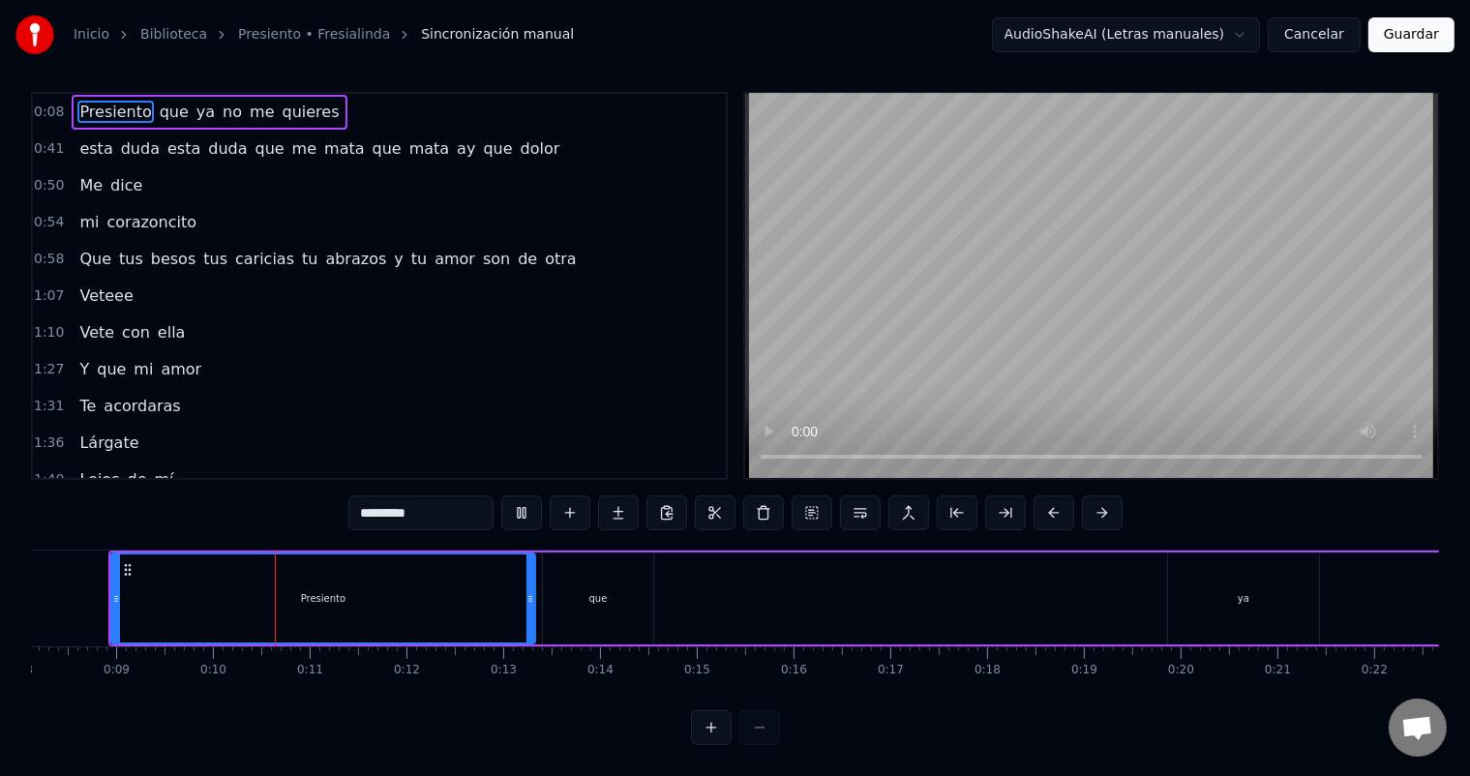
drag, startPoint x: 344, startPoint y: 583, endPoint x: 546, endPoint y: 592, distance: 202.4
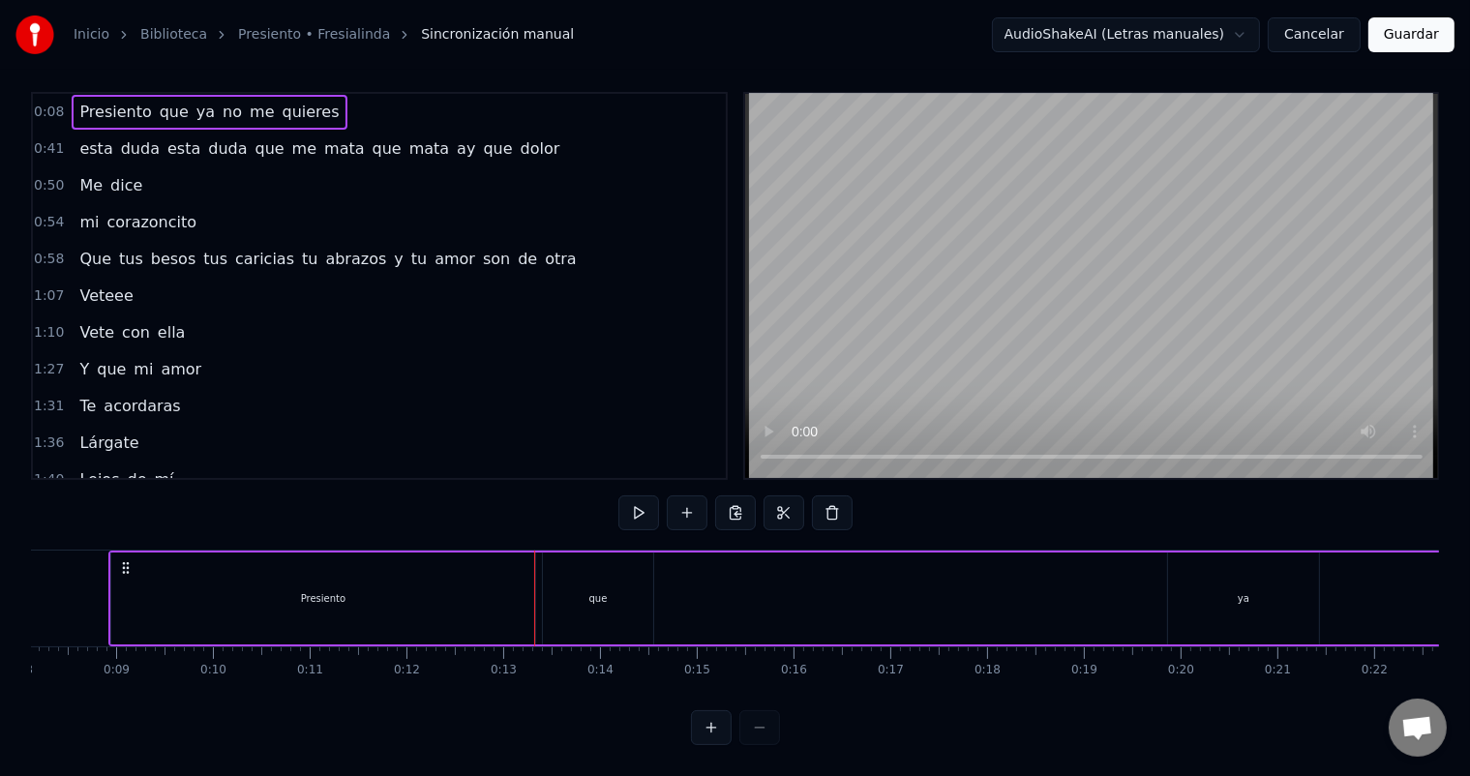
click at [510, 578] on div "Presiento" at bounding box center [323, 599] width 424 height 92
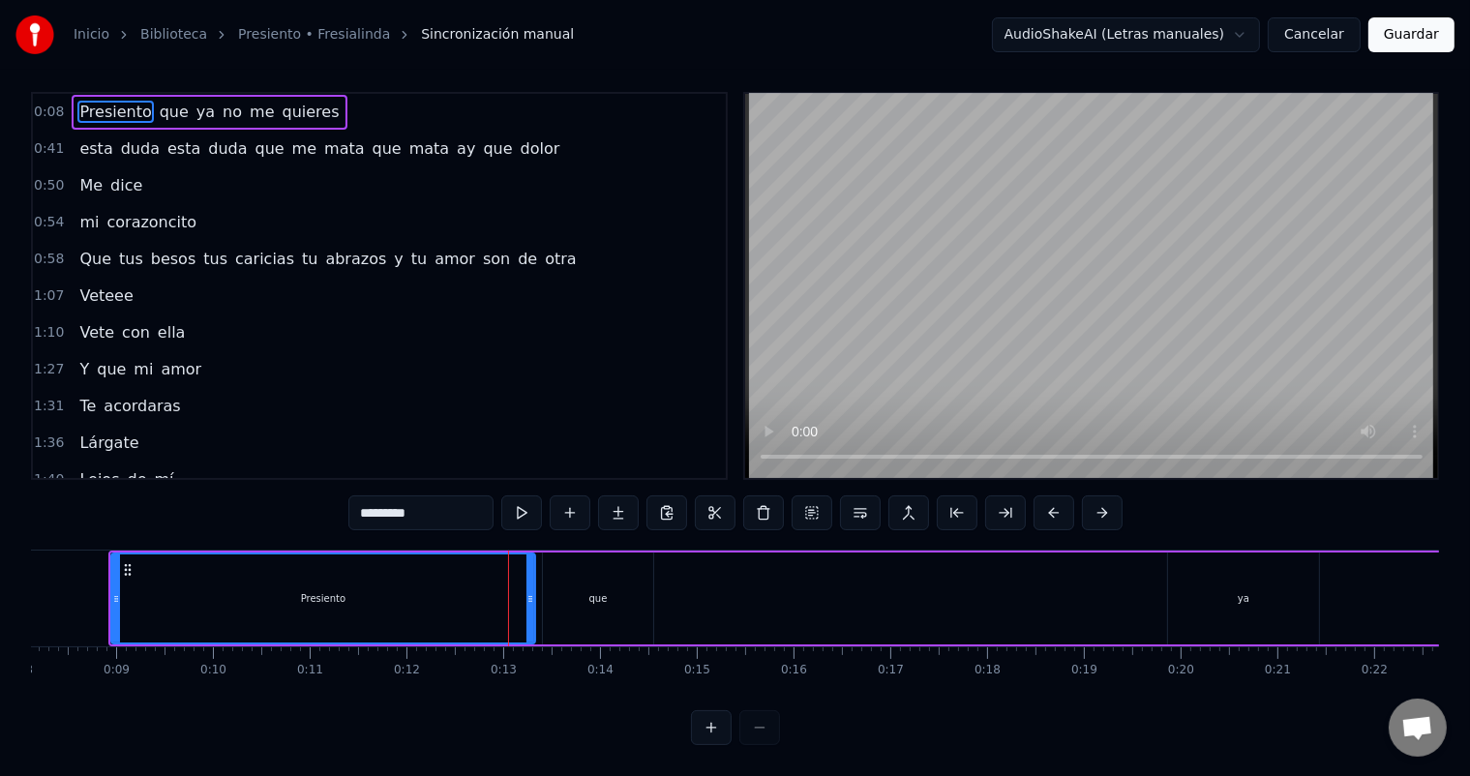
scroll to position [0, 765]
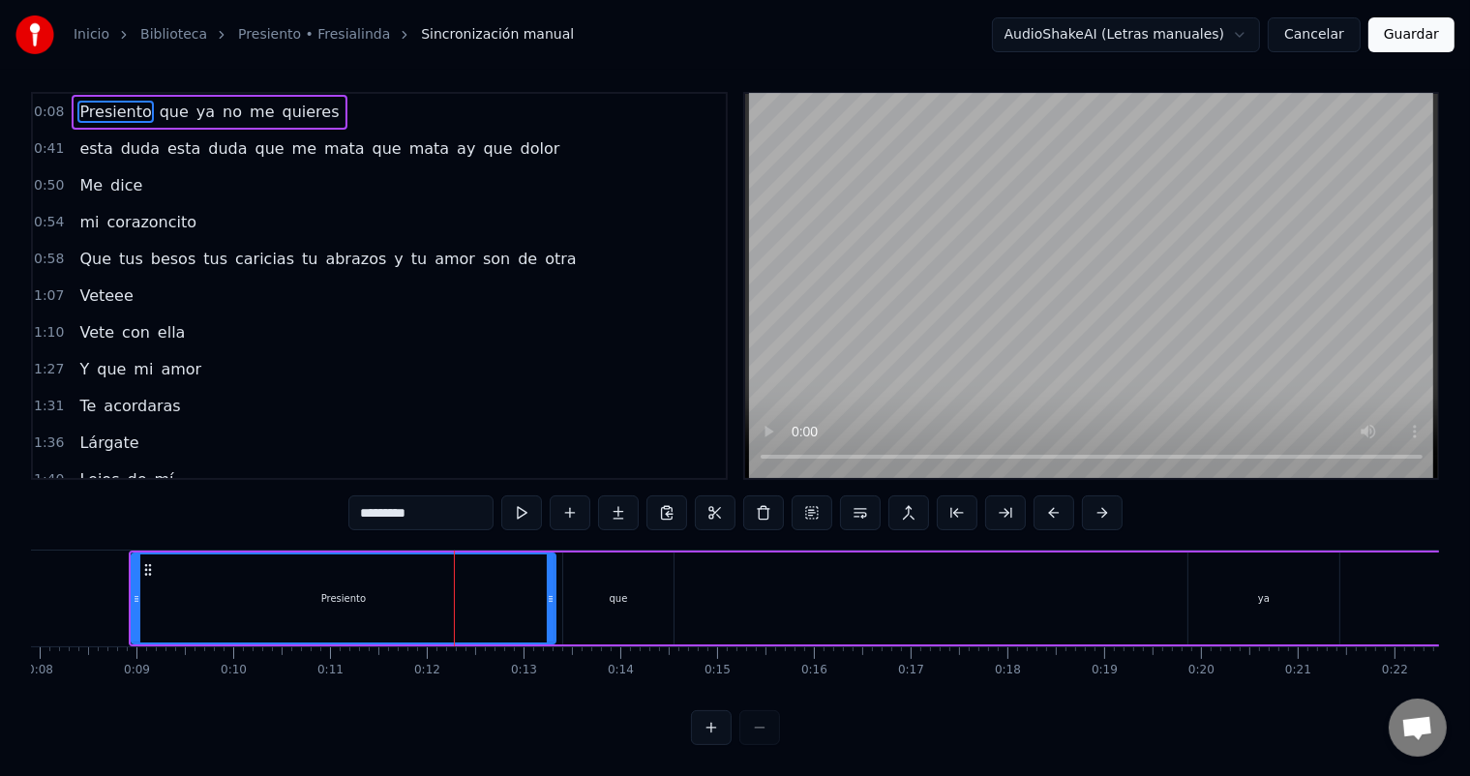
drag, startPoint x: 380, startPoint y: 599, endPoint x: 550, endPoint y: 587, distance: 169.7
click at [689, 629] on div "Presiento que ya no me quieres esta duda esta duda que me mata que mata ay que …" at bounding box center [735, 622] width 1408 height 145
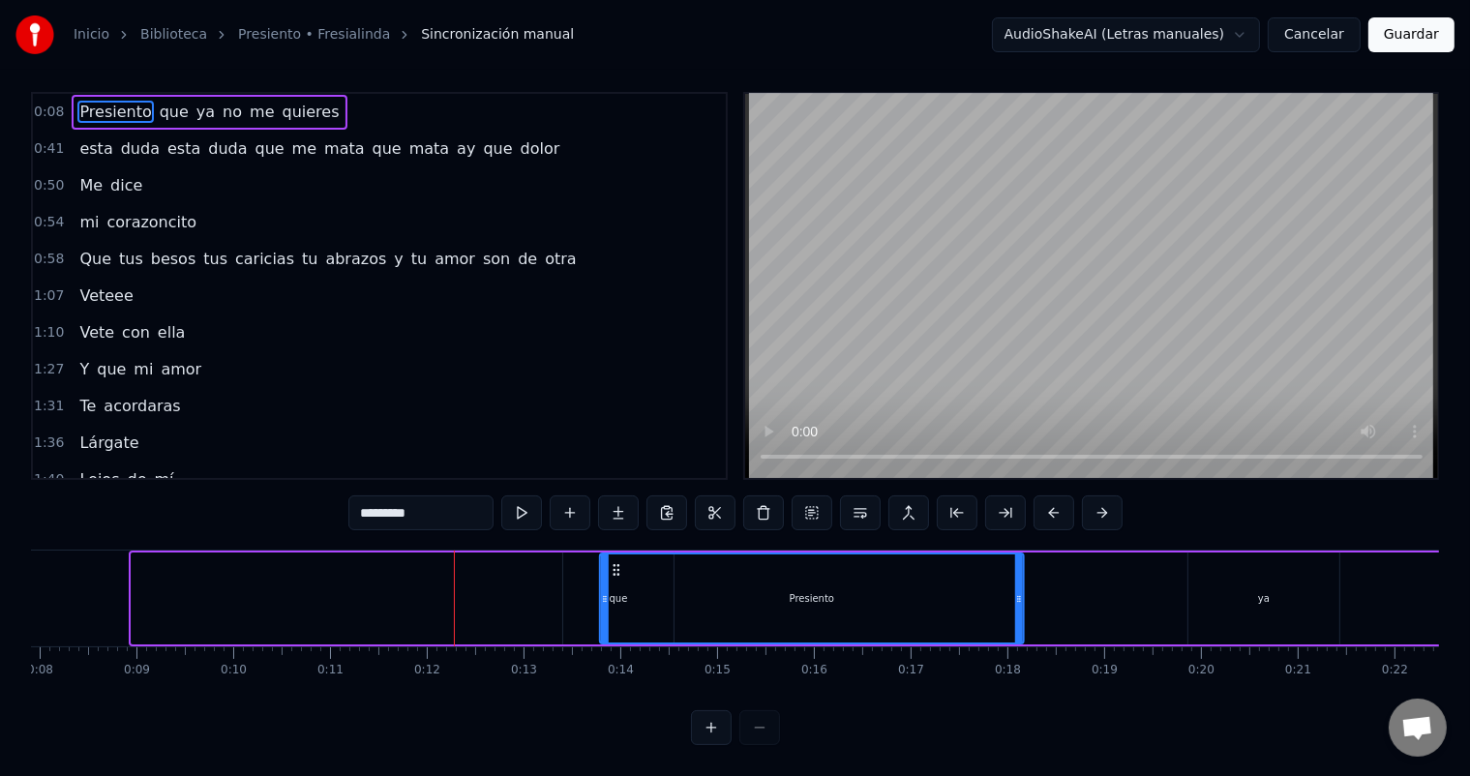
drag, startPoint x: 145, startPoint y: 553, endPoint x: 613, endPoint y: 557, distance: 468.3
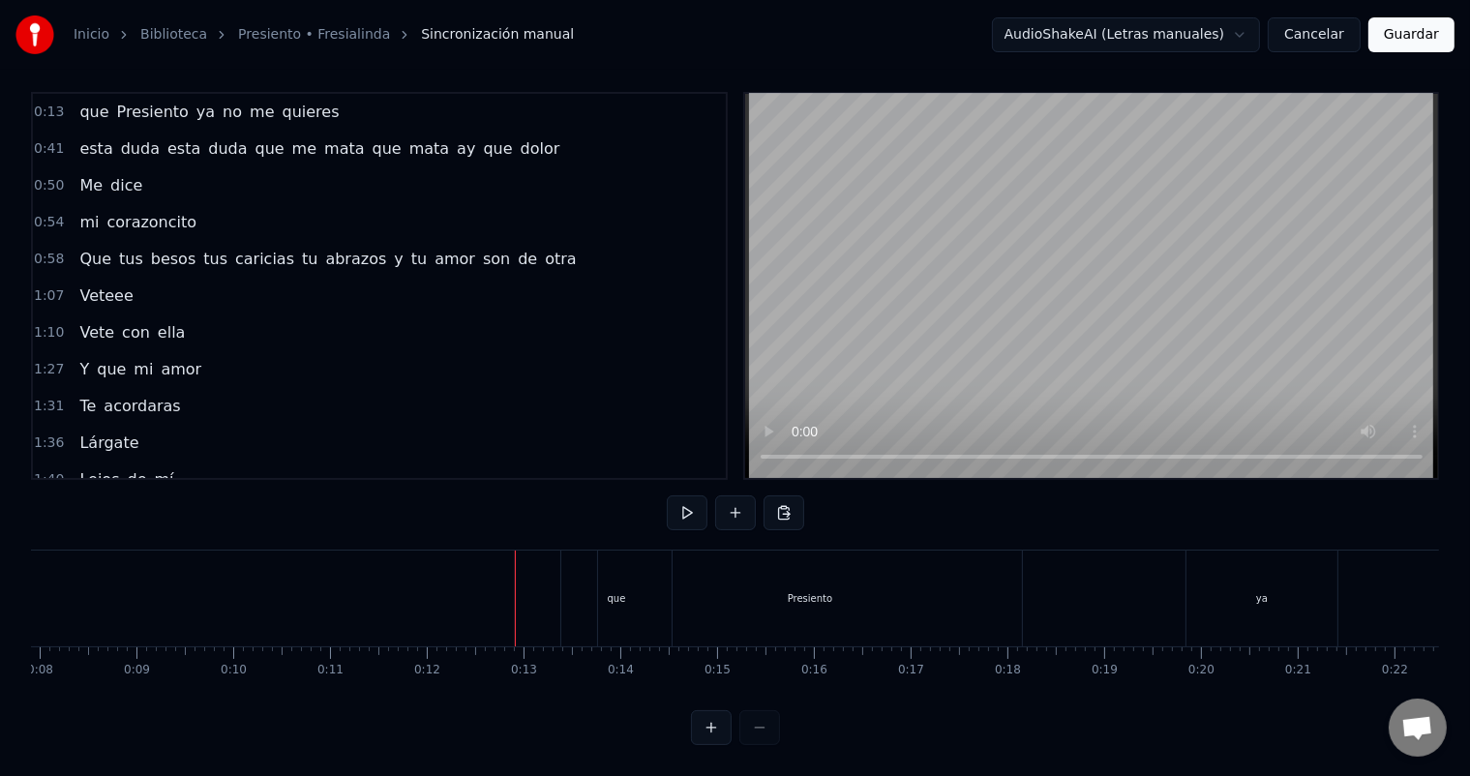
click at [561, 561] on div "que" at bounding box center [616, 599] width 110 height 96
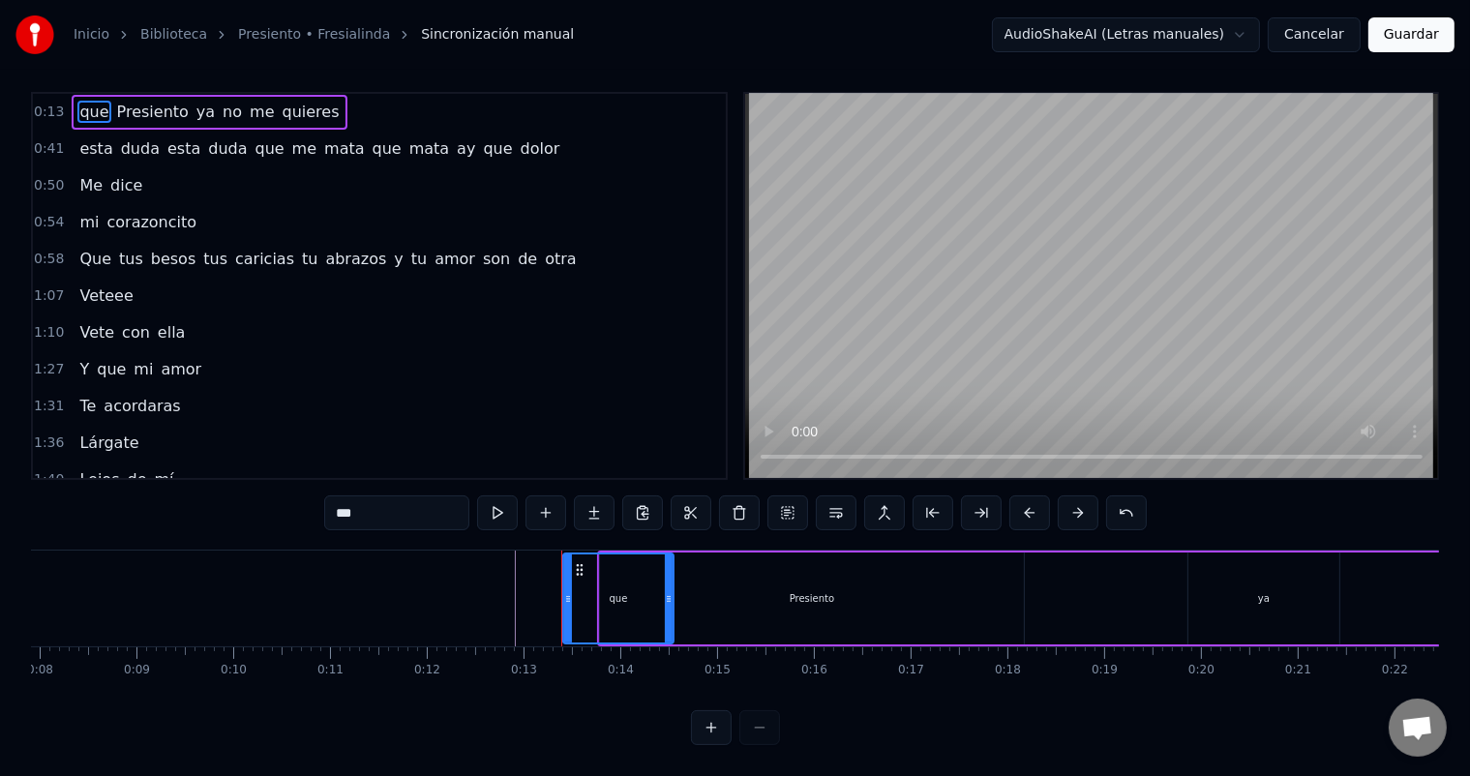
scroll to position [0, 0]
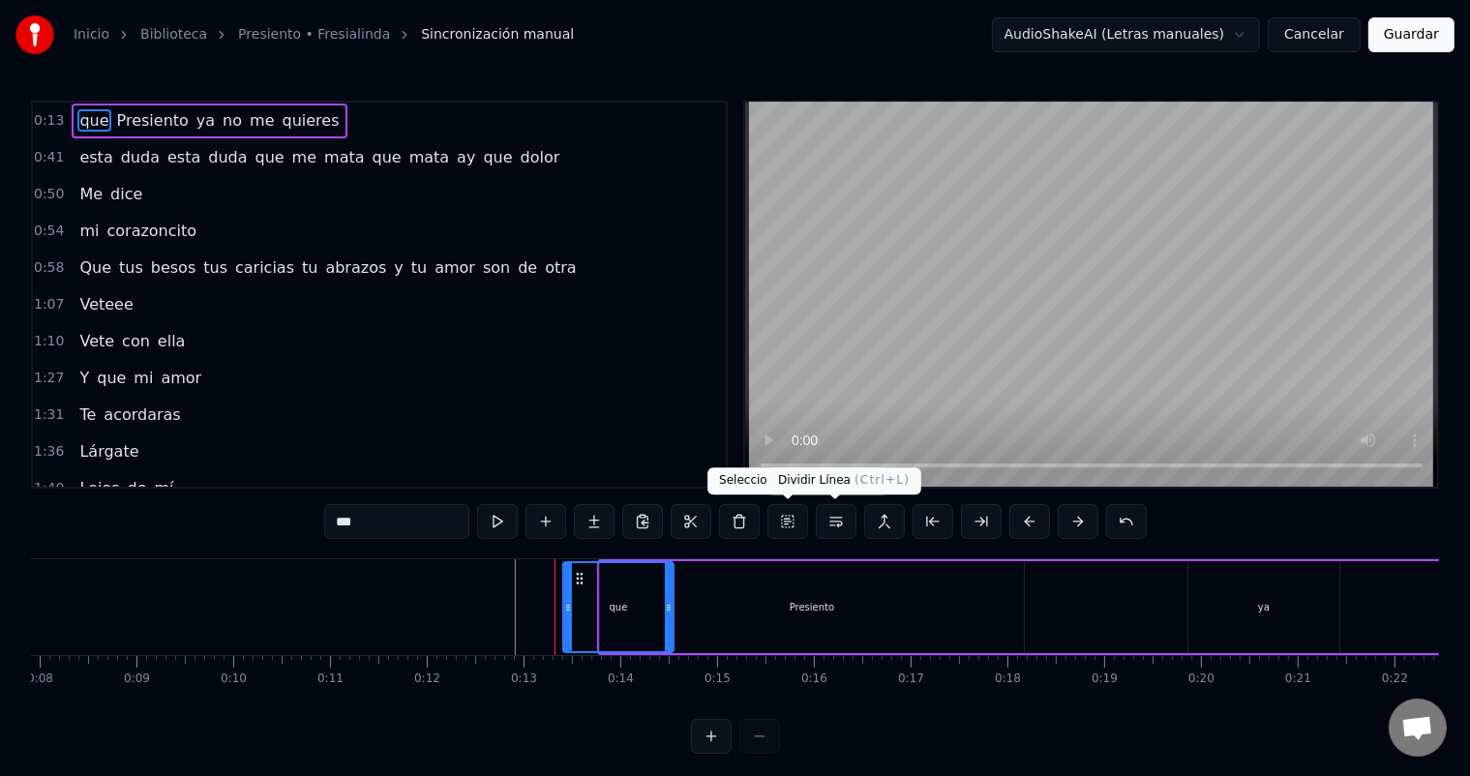
drag, startPoint x: 584, startPoint y: 548, endPoint x: 701, endPoint y: 553, distance: 116.2
click at [852, 538] on div "0:13 que Presiento ya no me quieres 0:41 esta duda esta duda que me mata que ma…" at bounding box center [735, 427] width 1408 height 653
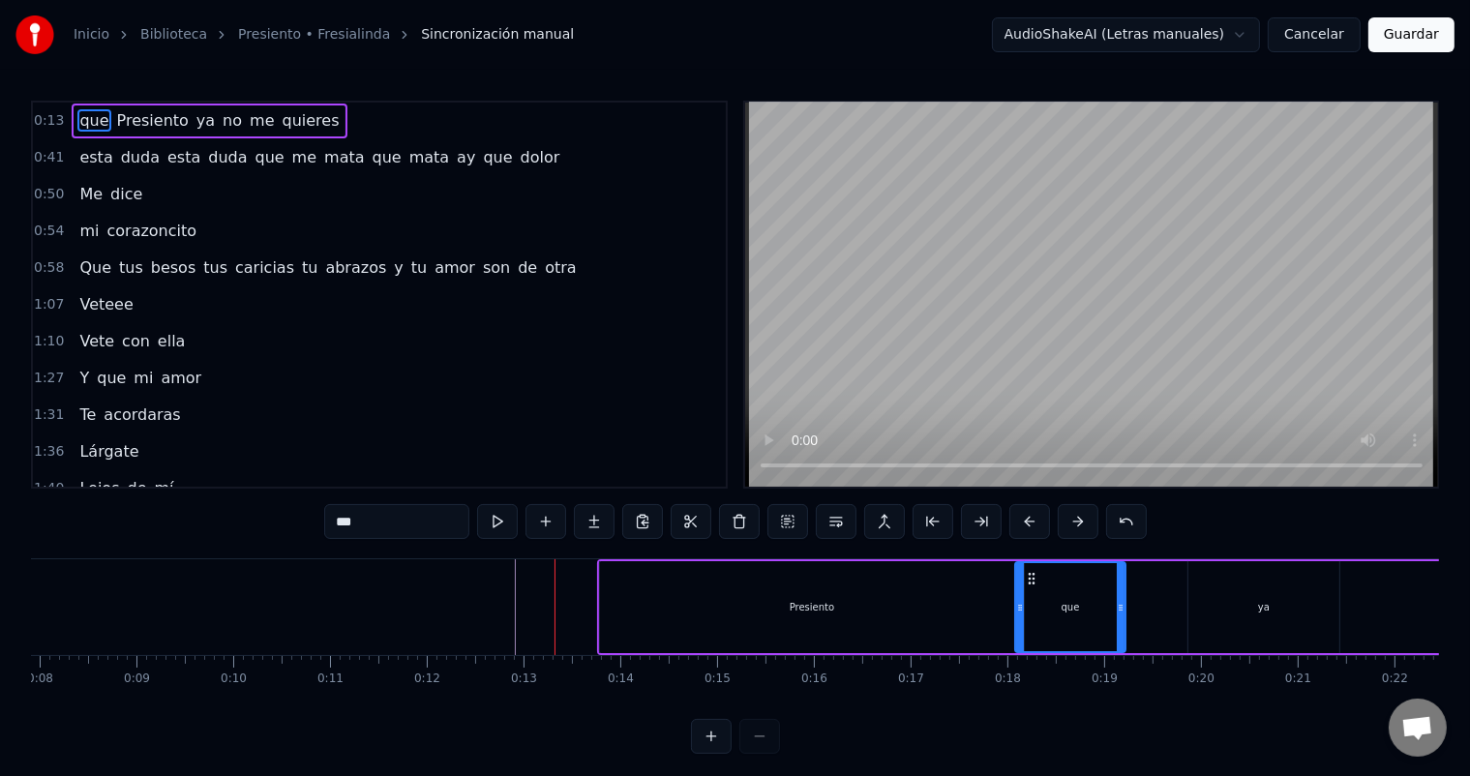
drag, startPoint x: 588, startPoint y: 580, endPoint x: 1052, endPoint y: 553, distance: 464.3
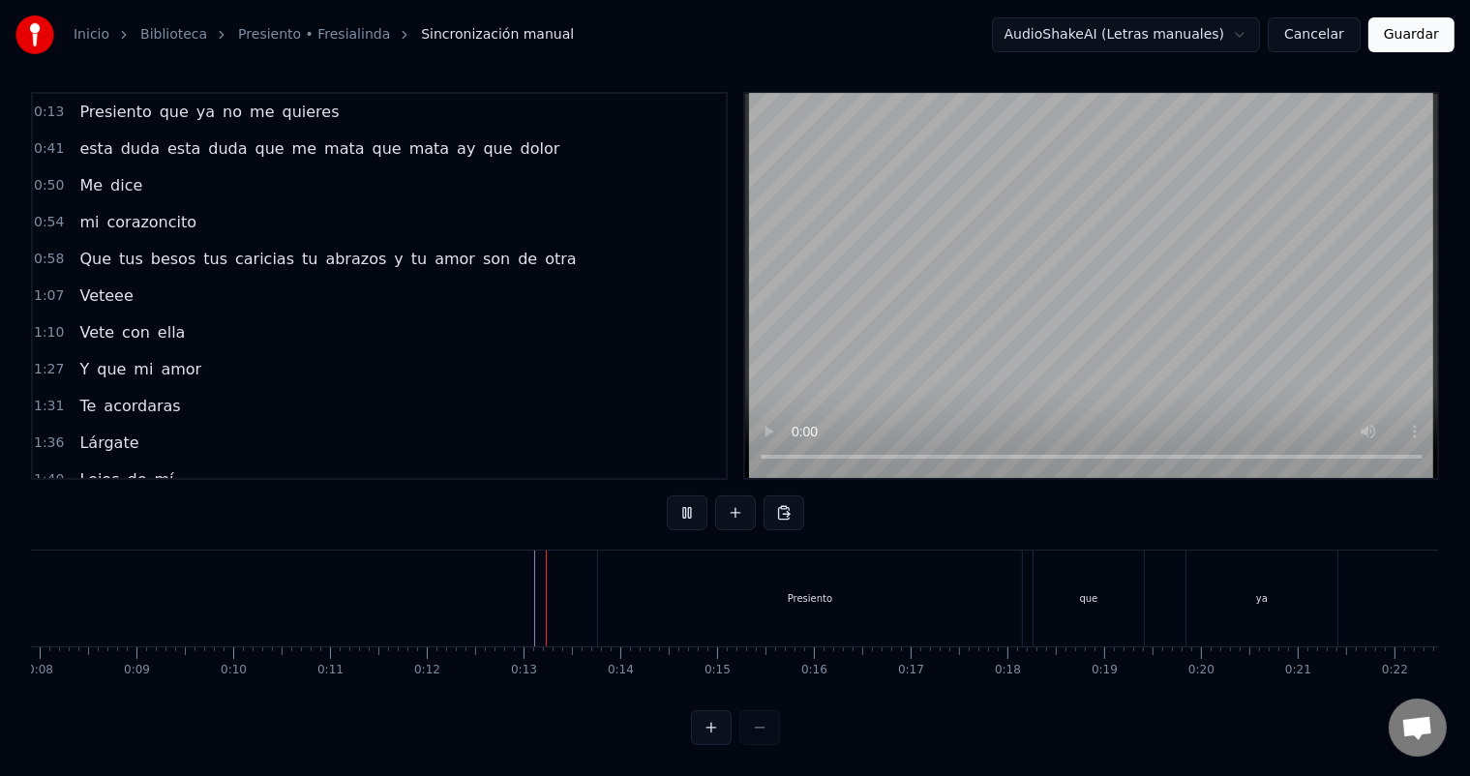
scroll to position [25, 0]
click at [756, 705] on div "0:13 Presiento que ya no me quieres 0:41 esta duda esta duda que me mata que ma…" at bounding box center [735, 418] width 1408 height 653
click at [761, 731] on div at bounding box center [735, 727] width 89 height 35
click at [761, 732] on div at bounding box center [735, 727] width 89 height 35
click at [759, 732] on div at bounding box center [735, 727] width 89 height 35
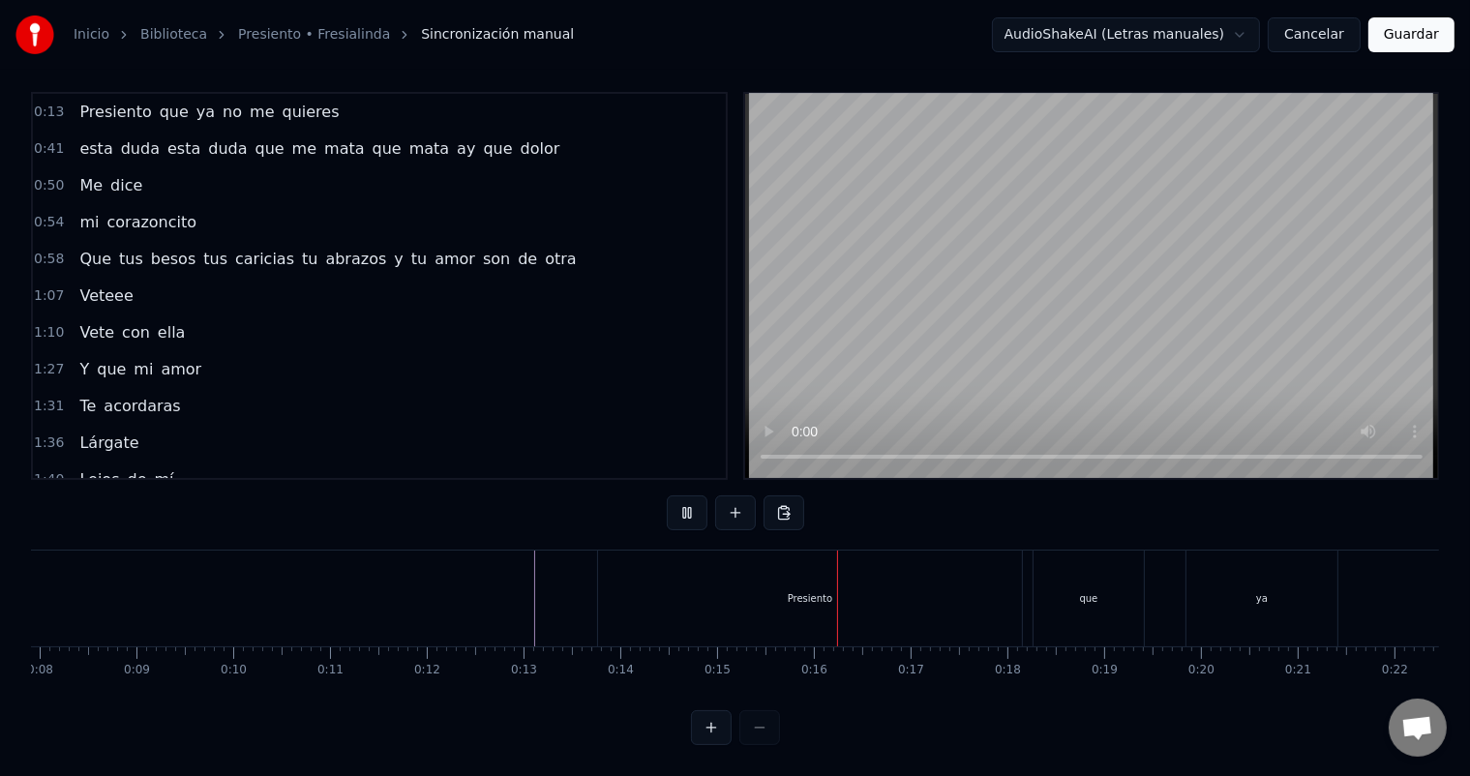
click at [759, 732] on div at bounding box center [735, 727] width 89 height 35
click at [757, 732] on div at bounding box center [735, 727] width 89 height 35
click at [846, 599] on div "Presiento" at bounding box center [810, 599] width 424 height 96
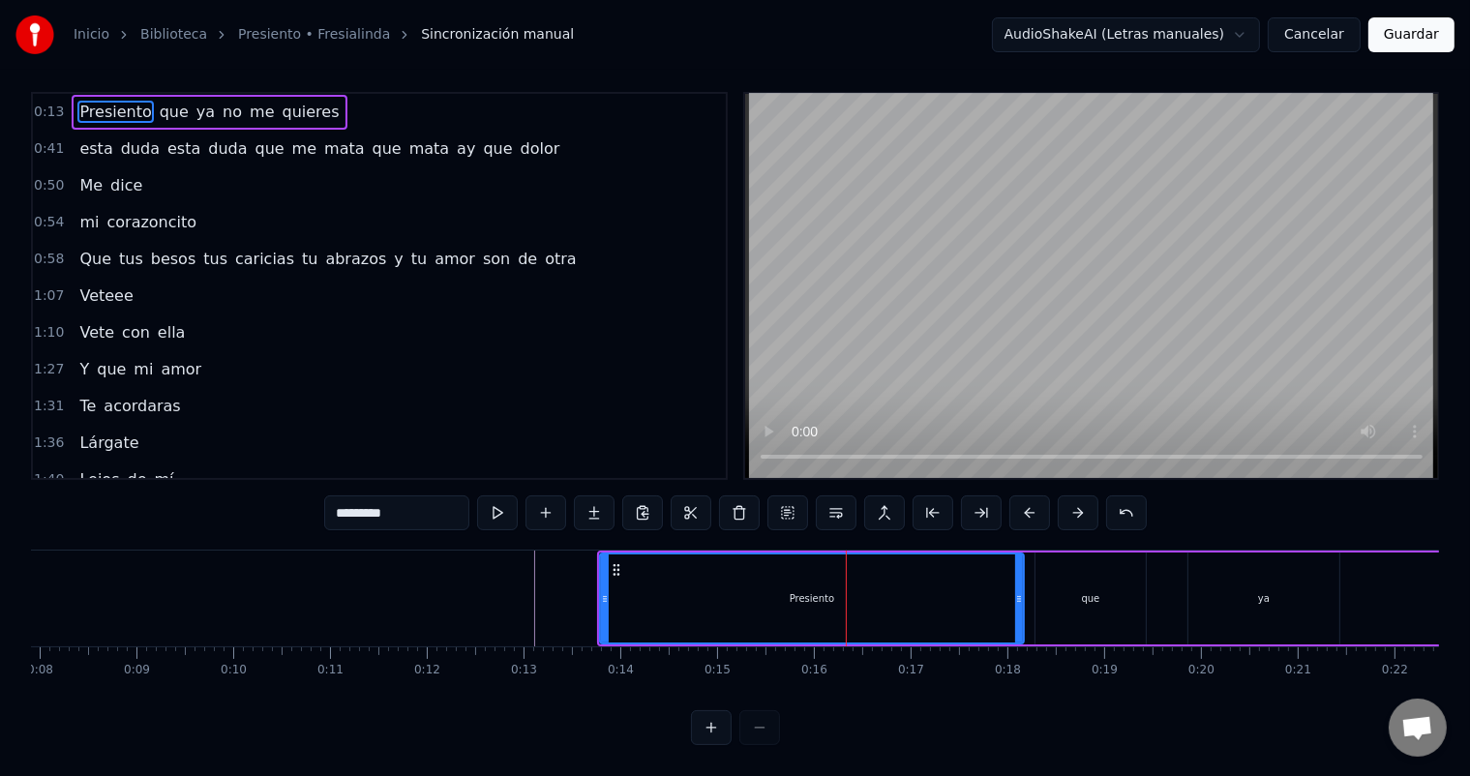
scroll to position [0, 0]
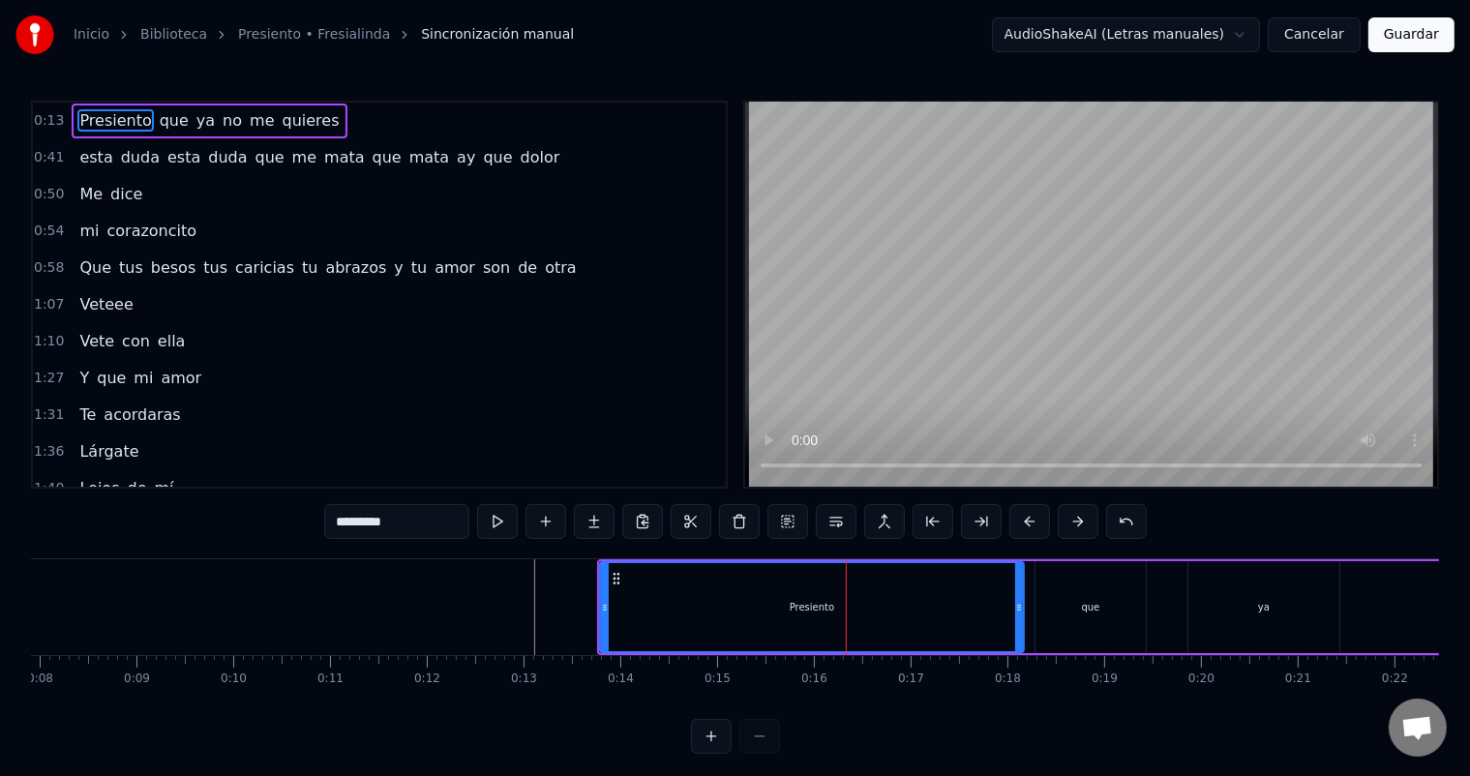
type input "***"
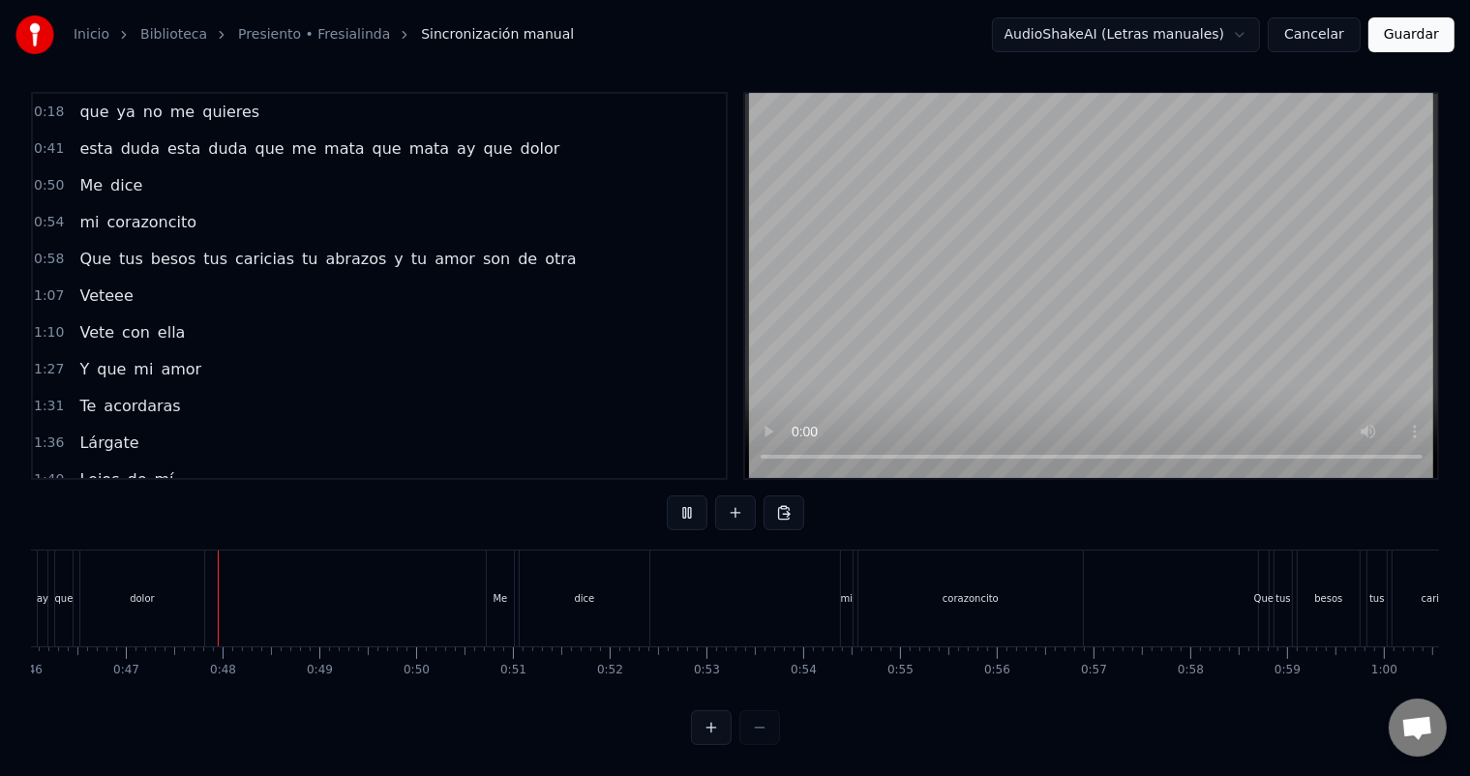
scroll to position [0, 4484]
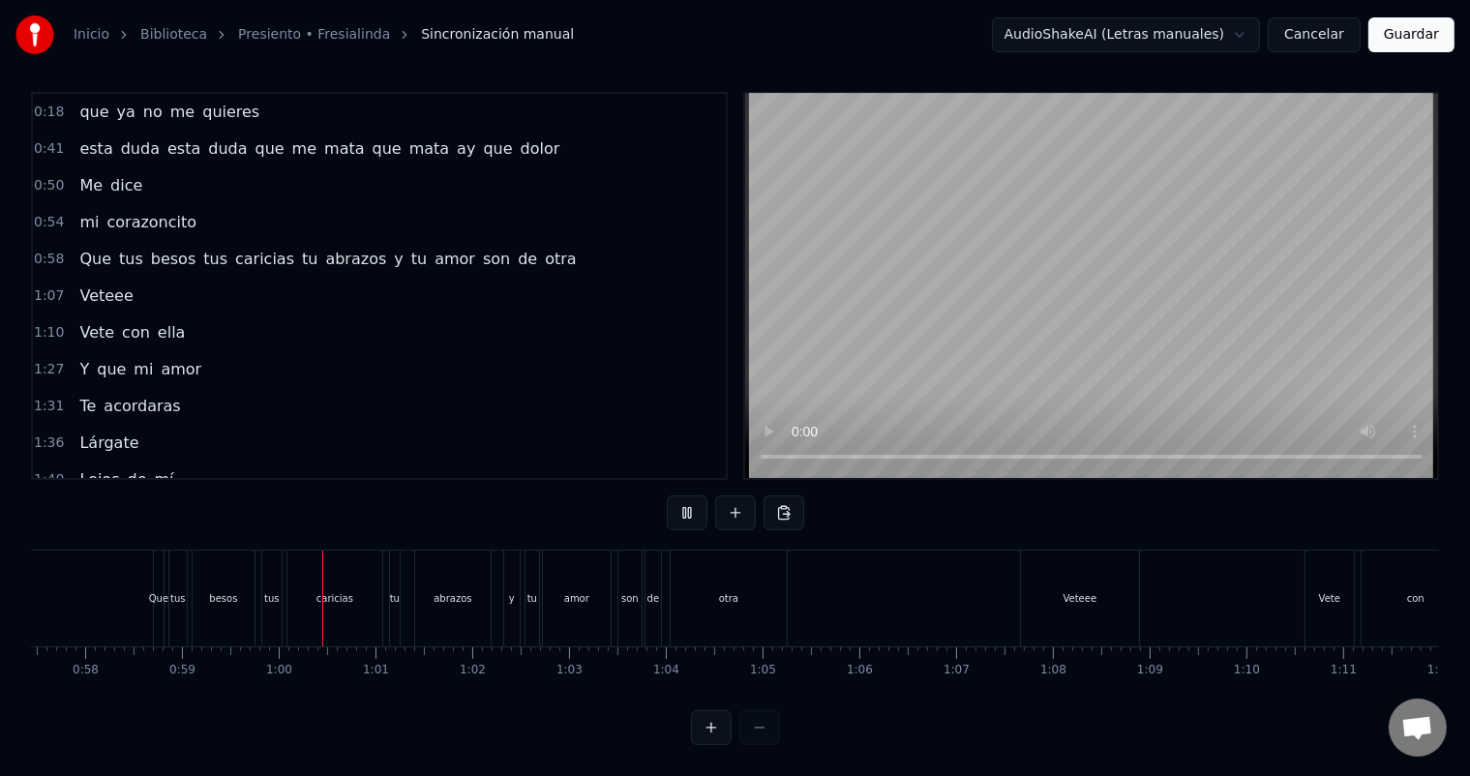
click at [757, 716] on div at bounding box center [735, 727] width 89 height 35
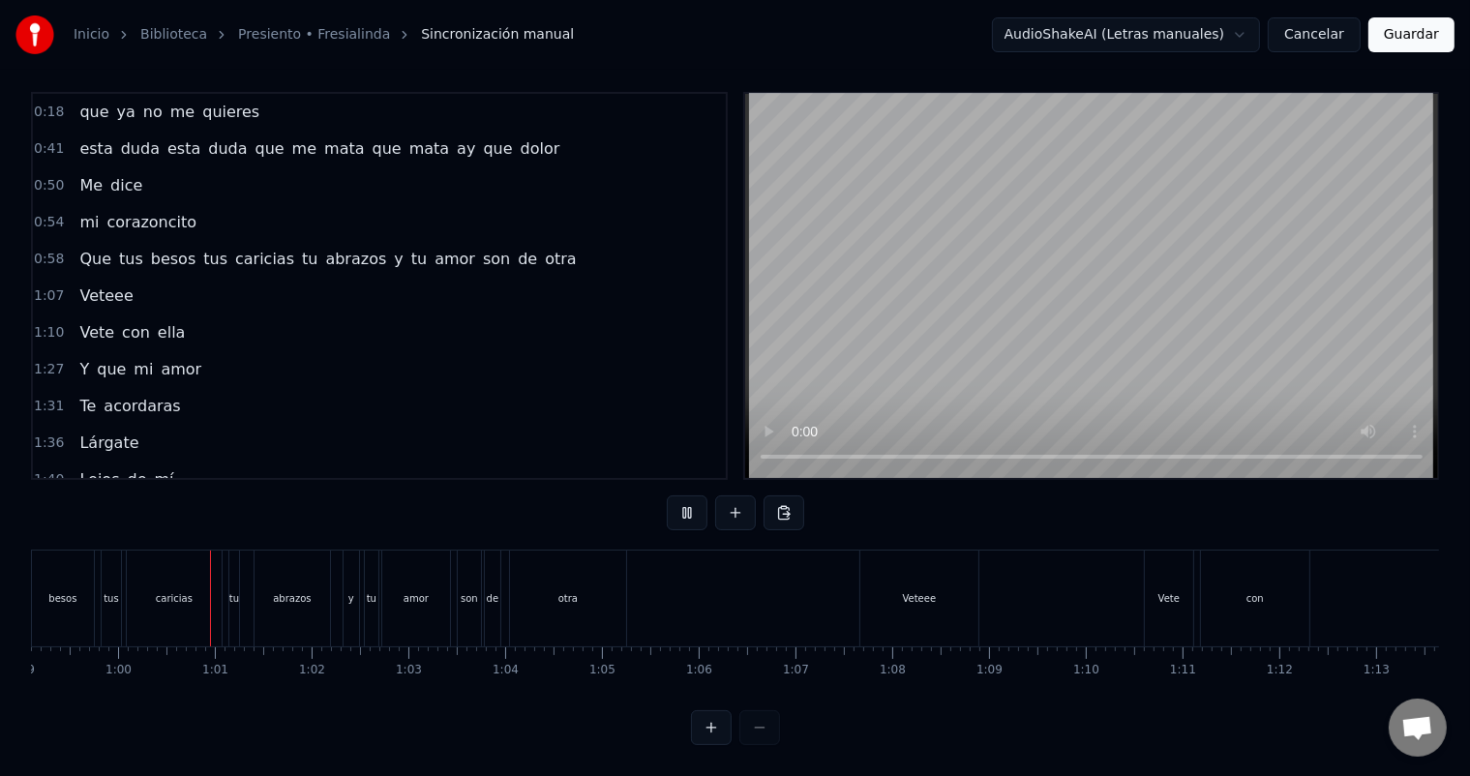
click at [760, 724] on div at bounding box center [735, 727] width 89 height 35
